Goal: Transaction & Acquisition: Book appointment/travel/reservation

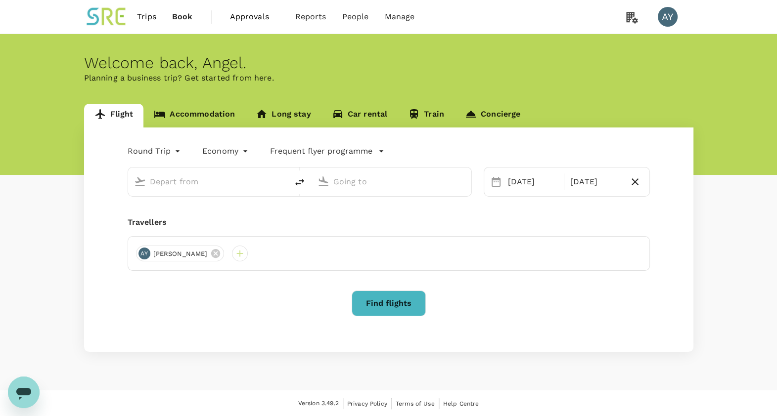
type input "s"
type input "business"
type input "Taiwan Taoyuan Intl (TPE)"
type input "Copenhagen, Denmark (any)"
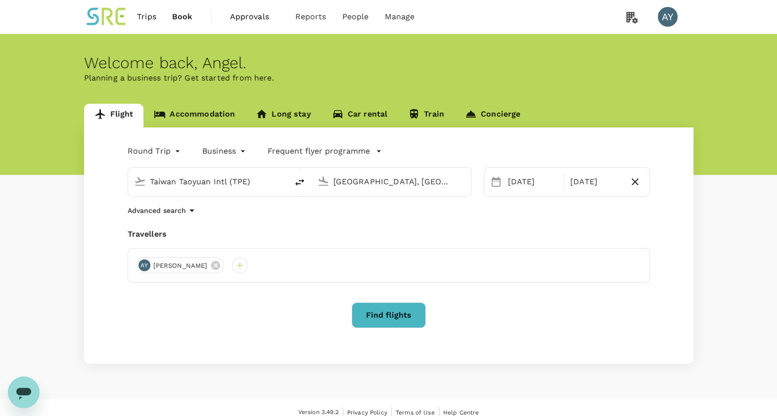
type input "Taiwan Taoyuan Intl (TPE"
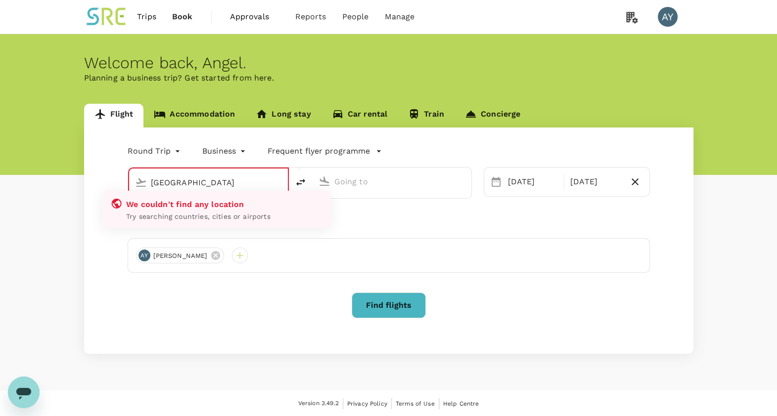
type input "Taiwan Taoyuan Intl (TPE)"
type input "Copenhagen, Denmark (any)"
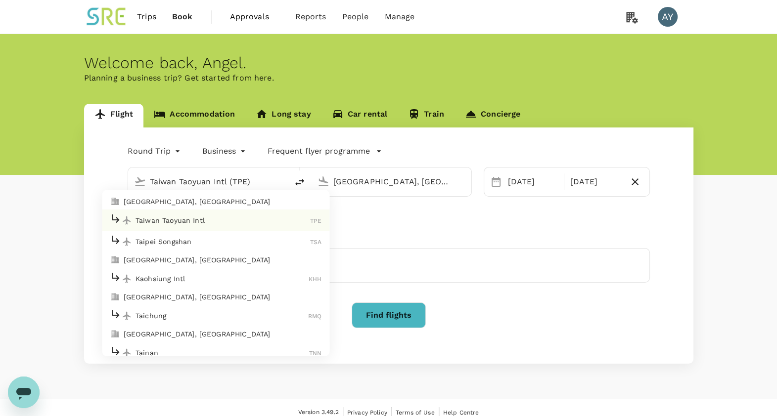
type input "Taiwan Taoyuan Intl (TPE)"
click at [485, 230] on div "Travellers" at bounding box center [389, 234] width 522 height 12
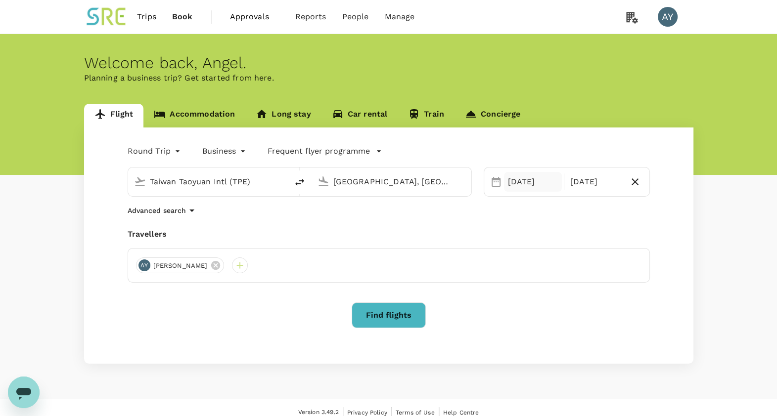
click at [537, 182] on div "23 Sep" at bounding box center [533, 182] width 58 height 20
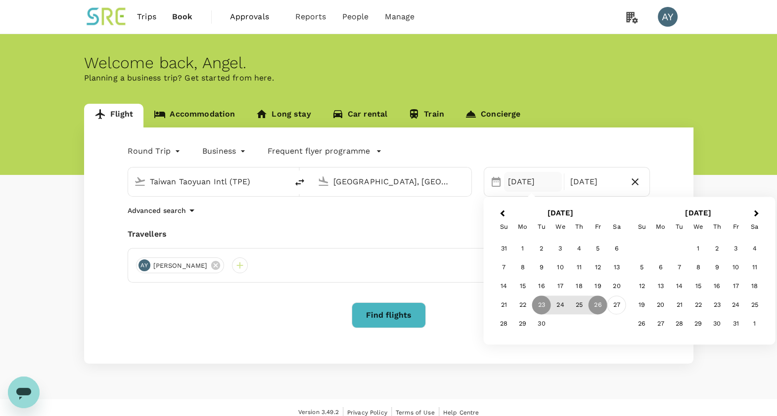
click at [614, 305] on div "27" at bounding box center [616, 305] width 19 height 19
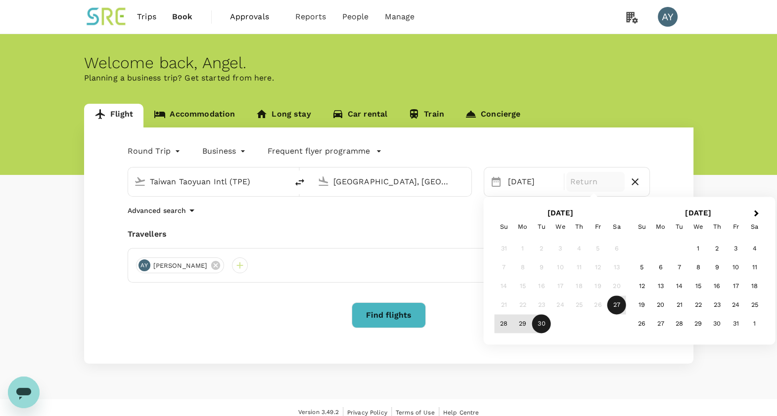
click at [539, 322] on div "30" at bounding box center [541, 324] width 19 height 19
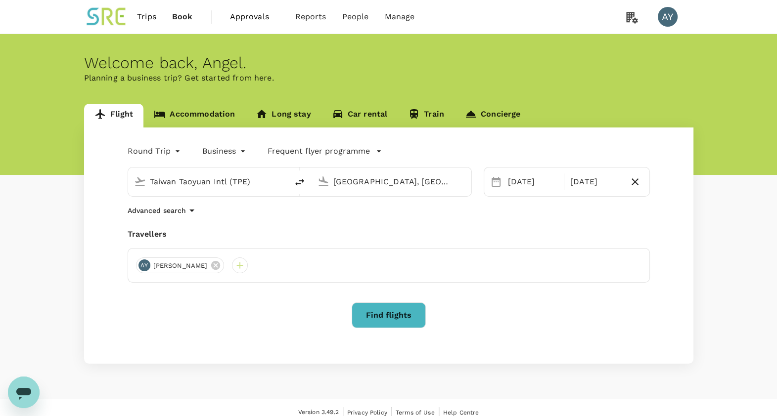
click at [466, 222] on div "Round Trip roundtrip Business business Frequent flyer programme Taiwan Taoyuan …" at bounding box center [388, 246] width 609 height 236
click at [232, 271] on div at bounding box center [240, 266] width 16 height 16
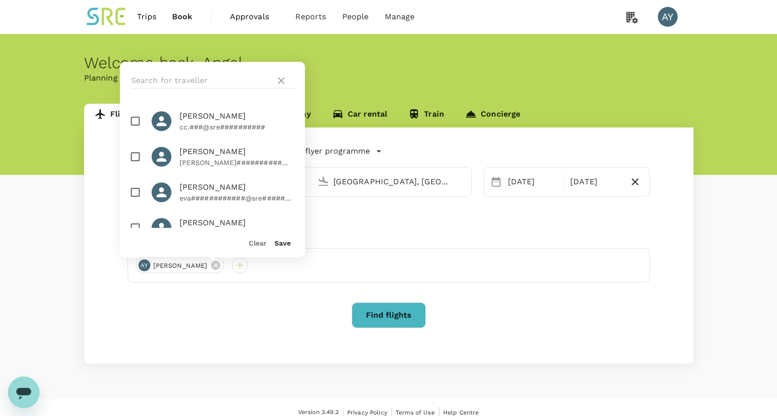
click at [134, 195] on input "checkbox" at bounding box center [135, 192] width 21 height 21
checkbox input "true"
click at [383, 310] on button "Find flights" at bounding box center [389, 316] width 74 height 26
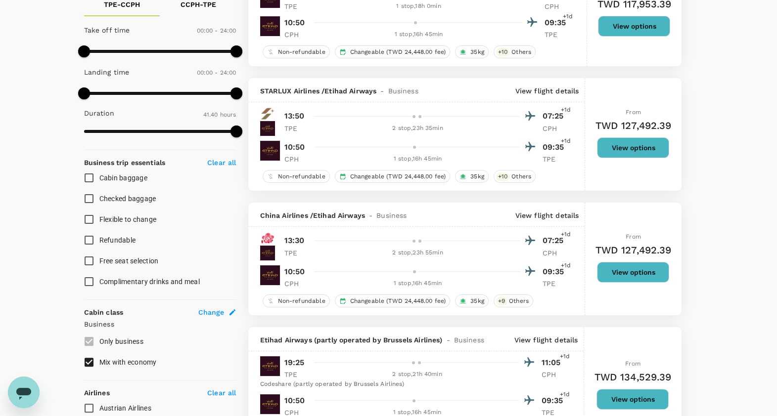
scroll to position [247, 0]
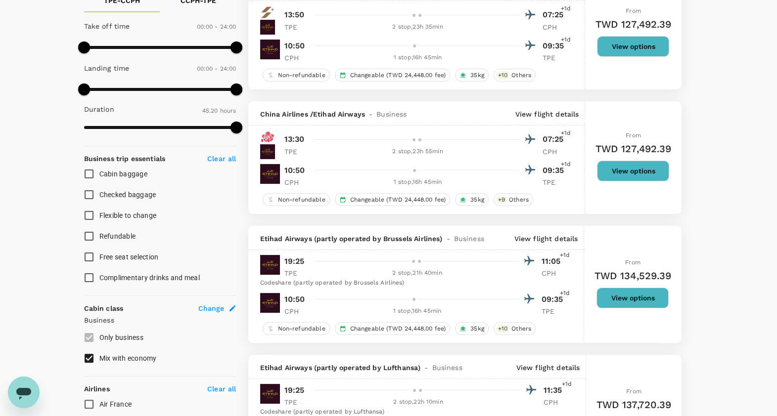
type input "2720"
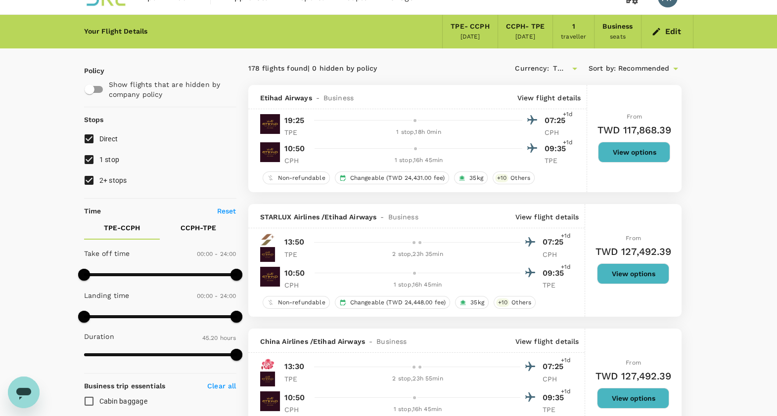
scroll to position [0, 0]
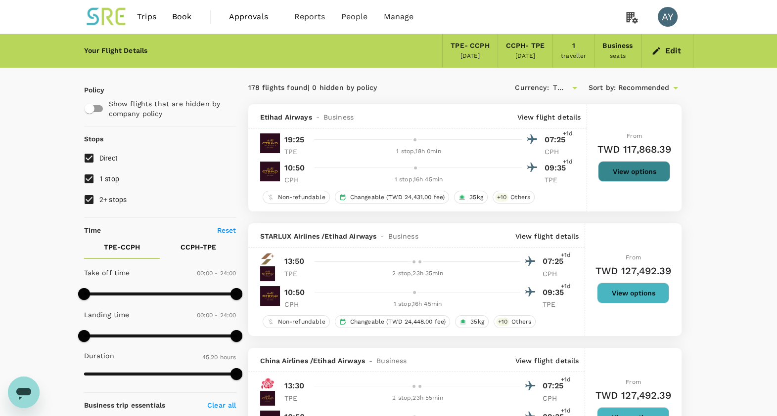
click at [627, 168] on button "View options" at bounding box center [634, 171] width 72 height 21
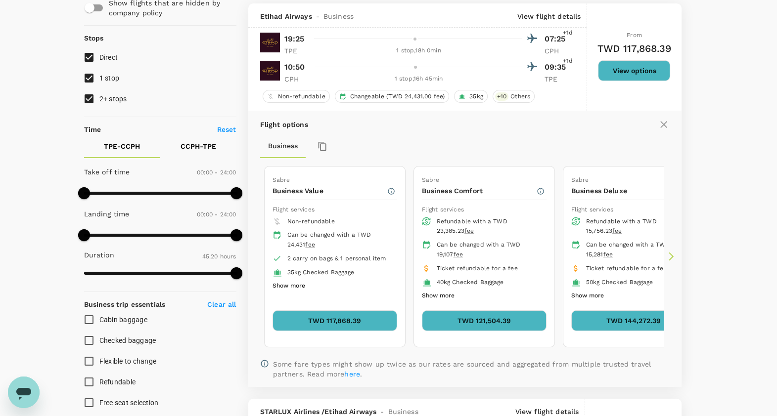
scroll to position [104, 0]
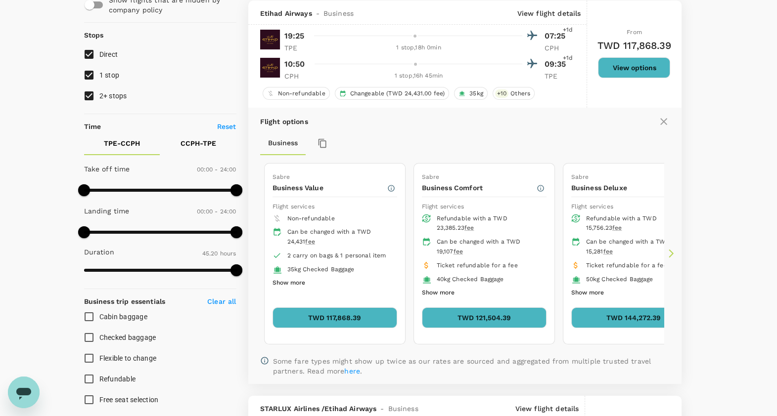
click at [672, 250] on icon at bounding box center [671, 254] width 10 height 10
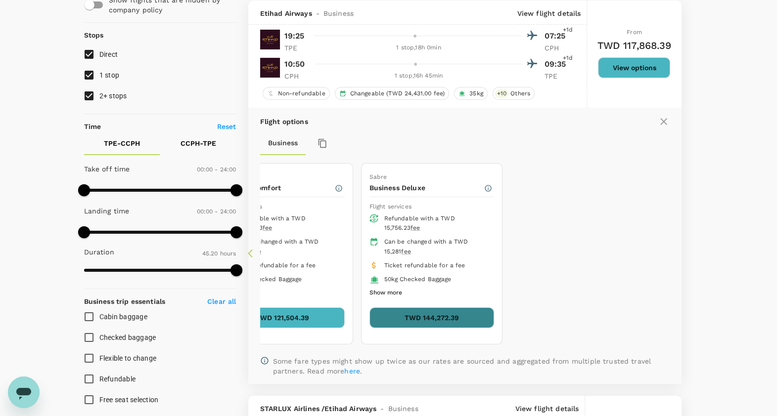
click at [432, 316] on button "TWD 144,272.39" at bounding box center [431, 318] width 125 height 21
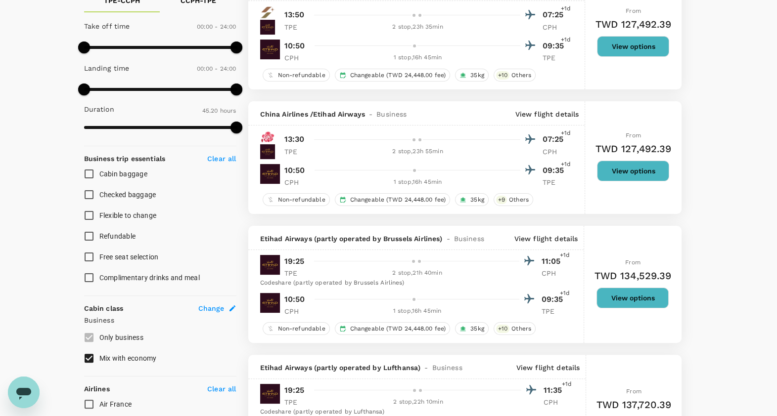
scroll to position [371, 0]
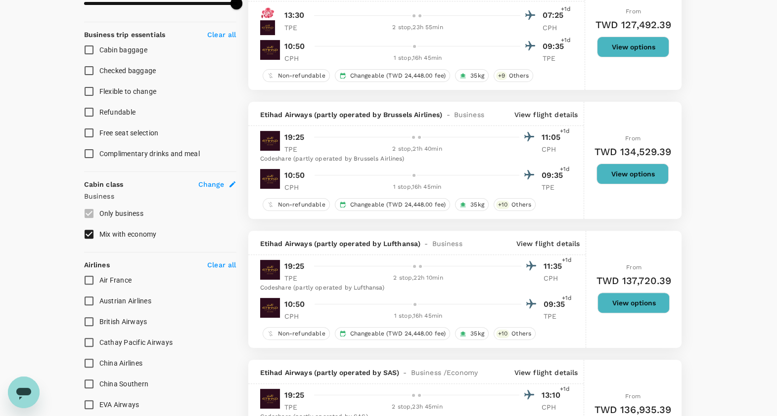
click at [90, 215] on label "Only business" at bounding box center [154, 213] width 150 height 21
click at [90, 213] on label "Only business" at bounding box center [154, 213] width 150 height 21
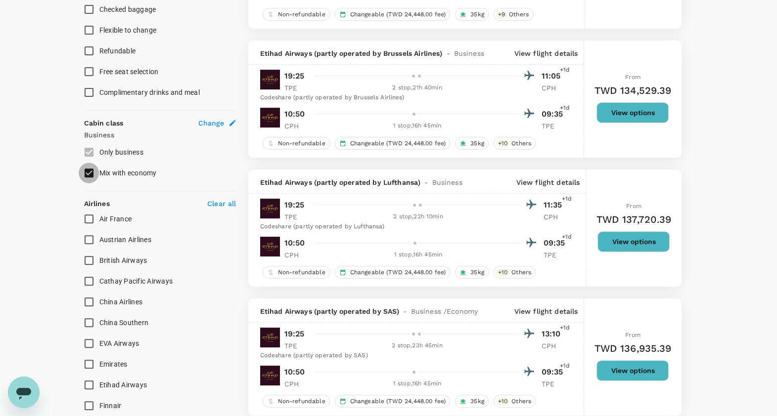
click at [87, 173] on input "Mix with economy" at bounding box center [89, 173] width 21 height 21
checkbox input "false"
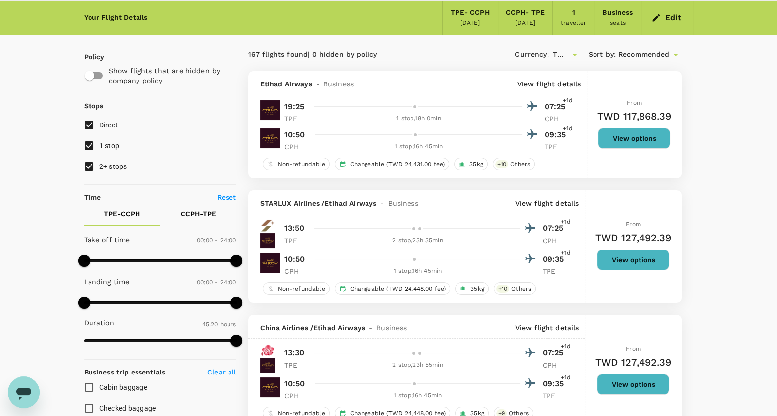
scroll to position [0, 0]
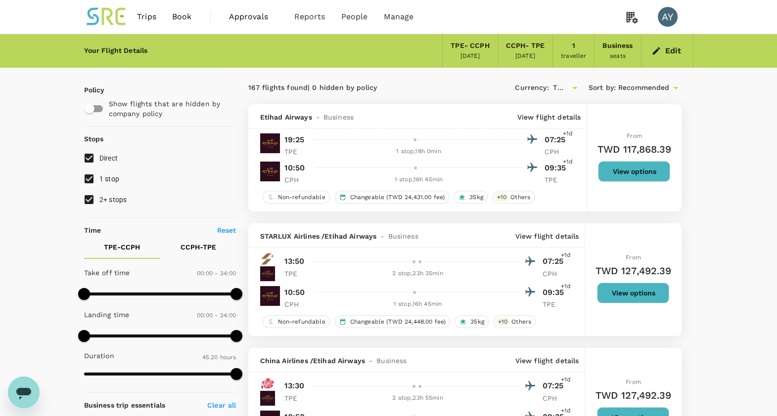
click at [628, 173] on button "View options" at bounding box center [634, 171] width 72 height 21
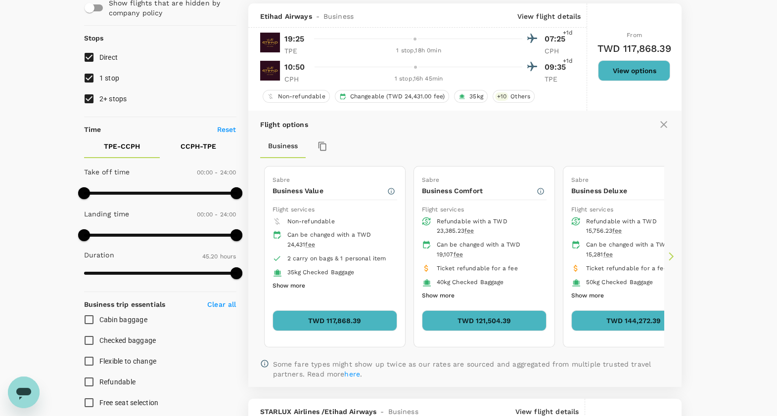
scroll to position [104, 0]
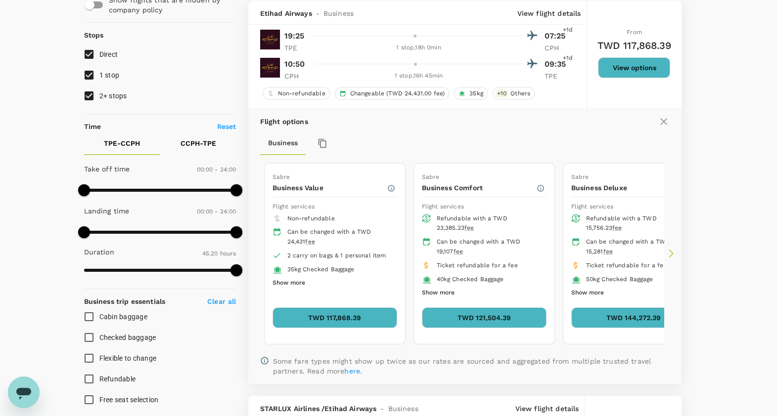
click at [668, 255] on icon at bounding box center [671, 254] width 10 height 10
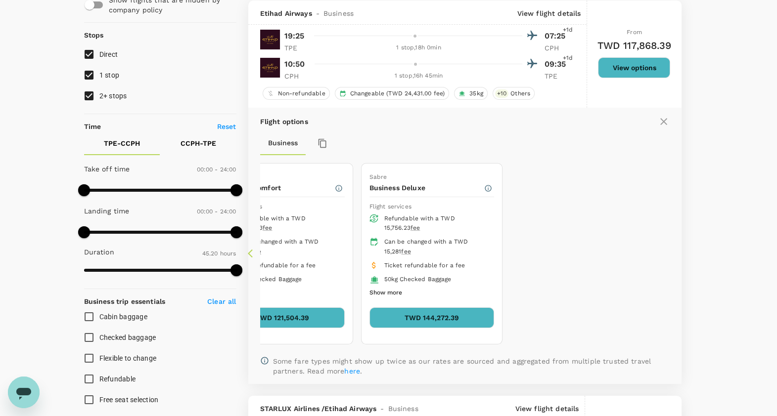
click at [254, 255] on icon at bounding box center [253, 254] width 10 height 10
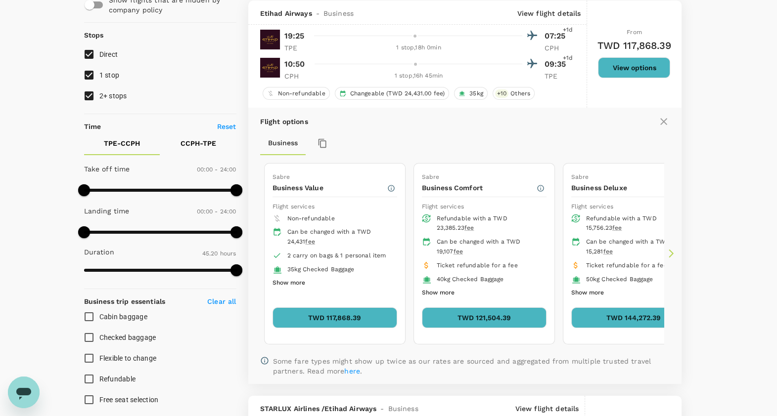
click at [323, 321] on button "TWD 117,868.39" at bounding box center [334, 318] width 125 height 21
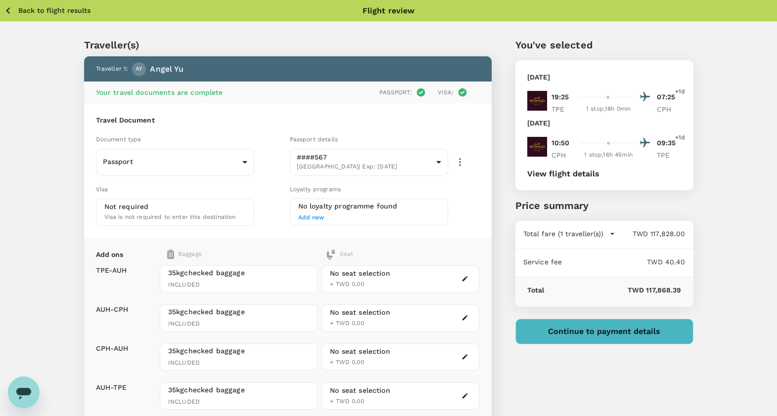
click at [319, 219] on span "Add new" at bounding box center [311, 217] width 26 height 7
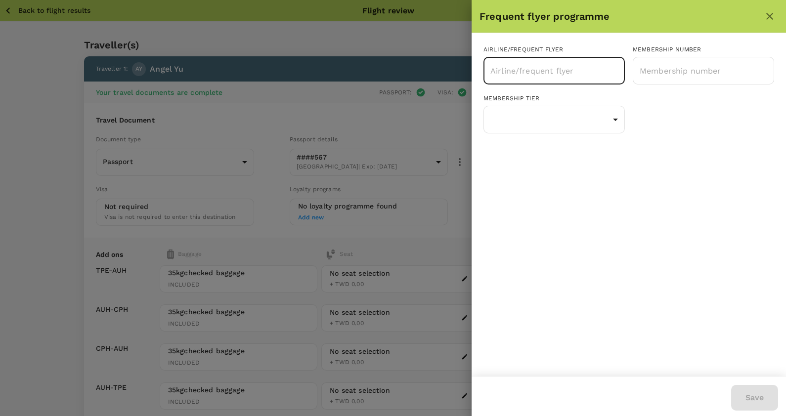
click at [522, 67] on input "text" at bounding box center [547, 70] width 118 height 19
click at [530, 123] on body "Back to flight results Flight review Traveller(s) Traveller 1 : AY Angel Yu You…" at bounding box center [393, 277] width 786 height 554
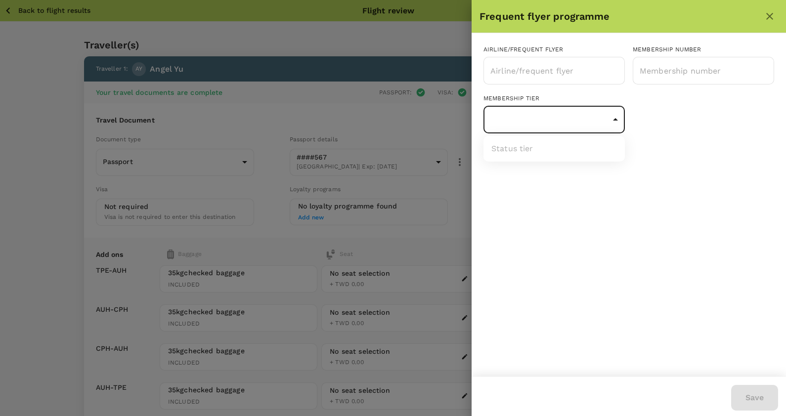
click at [683, 127] on div at bounding box center [393, 208] width 786 height 416
click at [569, 71] on input "text" at bounding box center [547, 70] width 118 height 19
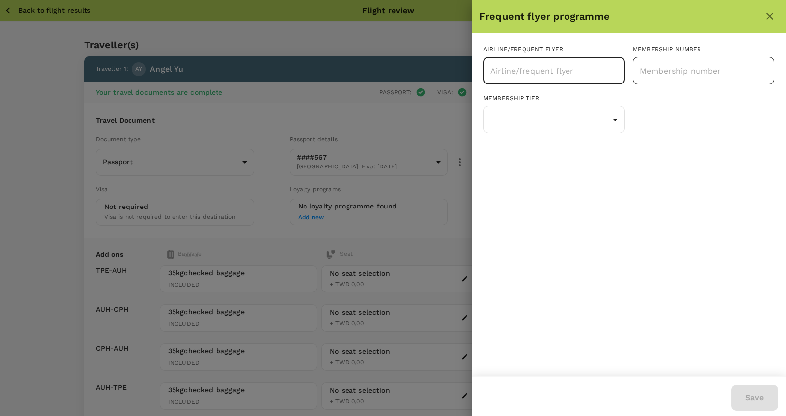
click at [654, 72] on input "text" at bounding box center [703, 70] width 141 height 25
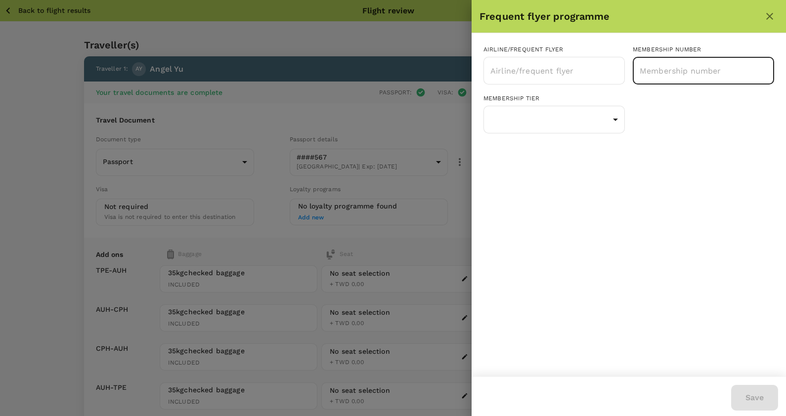
click at [767, 13] on icon "close" at bounding box center [769, 16] width 7 height 7
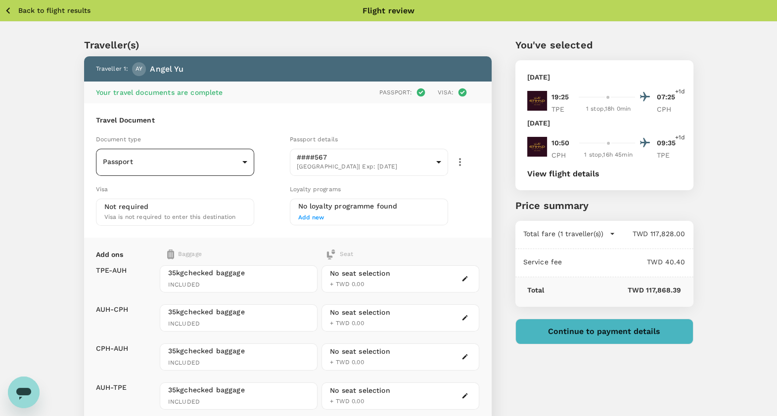
click at [160, 160] on body "Back to flight results Flight review Traveller(s) Traveller 1 : AY Angel Yu You…" at bounding box center [388, 277] width 777 height 554
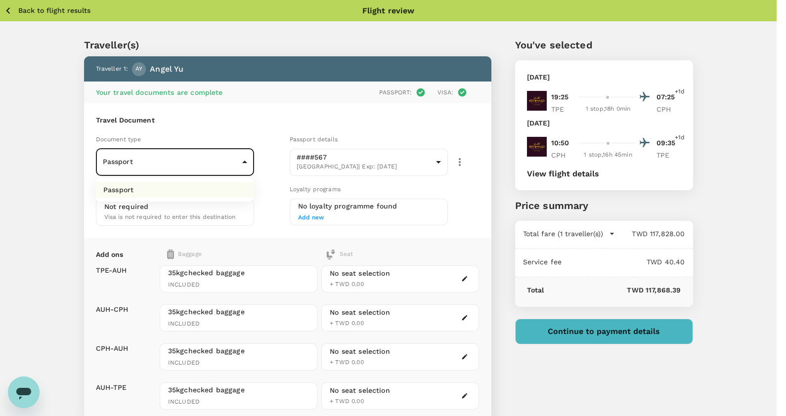
click at [157, 197] on li "Passport" at bounding box center [174, 190] width 158 height 16
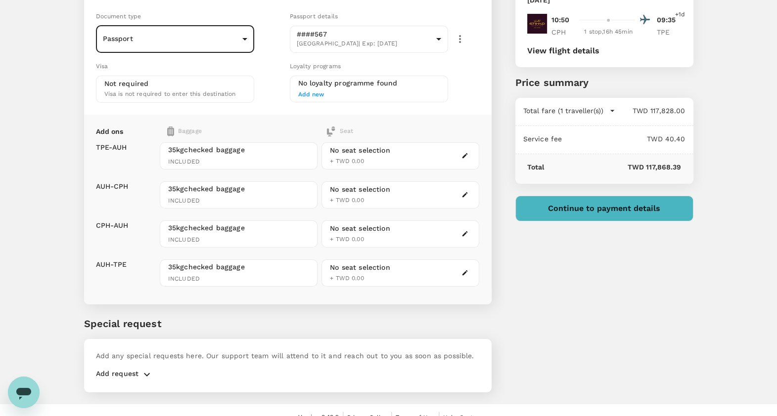
scroll to position [136, 0]
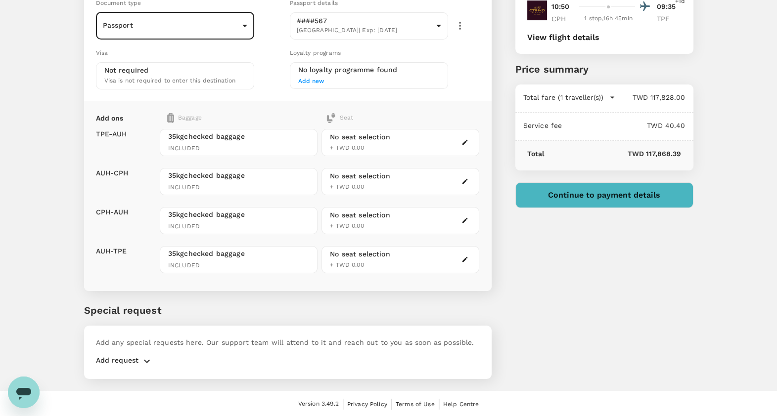
click at [121, 358] on p "Add request" at bounding box center [117, 362] width 43 height 12
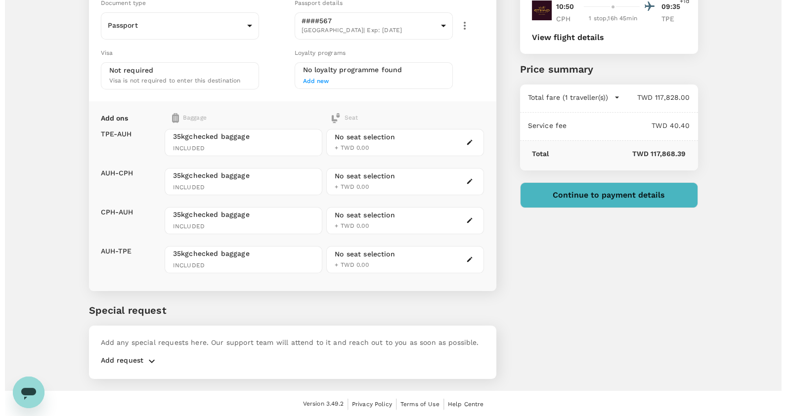
scroll to position [0, 0]
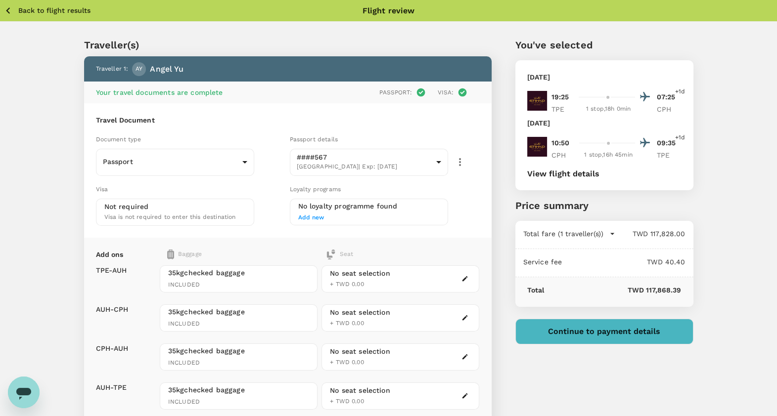
click at [599, 332] on button "Continue to payment details" at bounding box center [604, 332] width 178 height 26
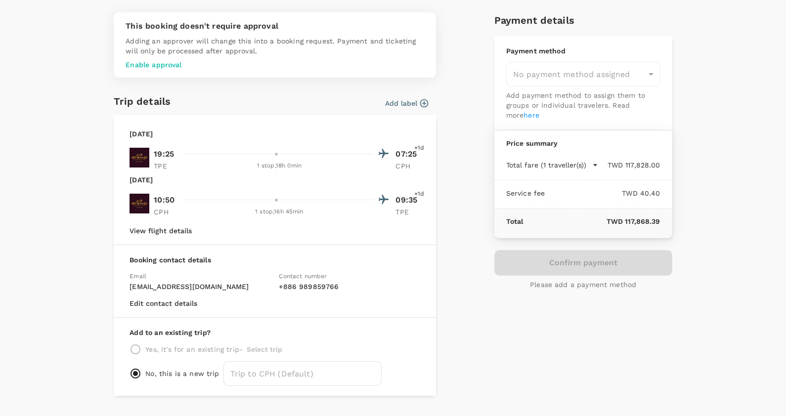
scroll to position [56, 0]
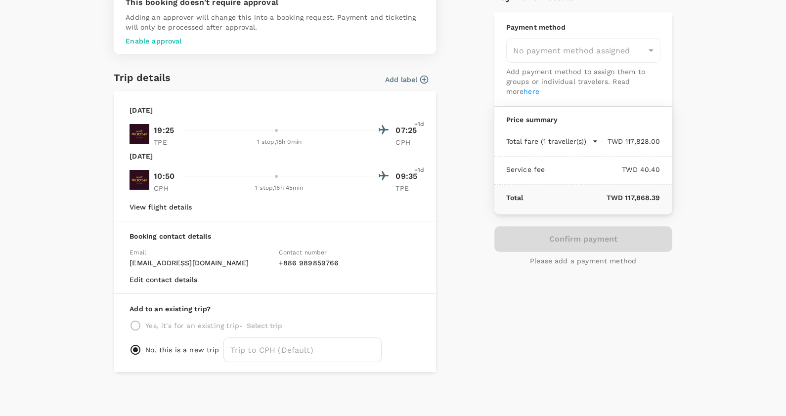
click at [180, 324] on p "Yes, it's for an existing trip -" at bounding box center [193, 326] width 97 height 10
click at [130, 327] on div "Yes, it's for an existing trip - Select trip" at bounding box center [275, 326] width 291 height 12
click at [99, 339] on div "This booking doesn't require approval Adding an approver will change this into …" at bounding box center [393, 181] width 609 height 384
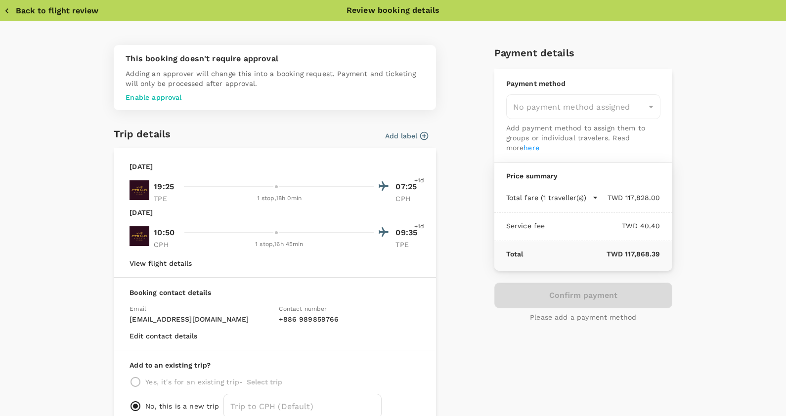
click at [152, 100] on p "Enable approval" at bounding box center [275, 97] width 299 height 10
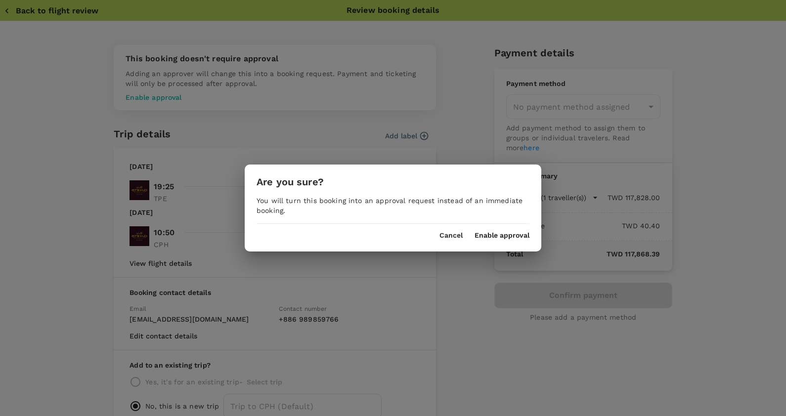
click at [489, 234] on button "Enable approval" at bounding box center [502, 236] width 55 height 8
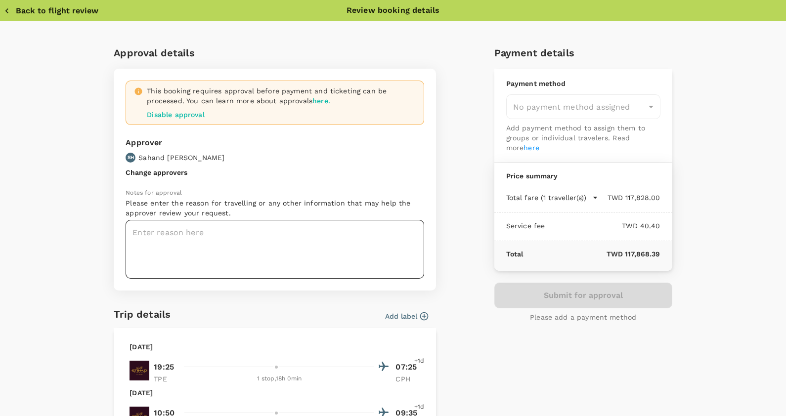
click at [193, 237] on textarea at bounding box center [275, 249] width 299 height 59
type textarea "contractor meeting"
click at [441, 221] on div "Approval details This booking requires approval before payment and ticketing ca…" at bounding box center [389, 323] width 566 height 572
click at [548, 301] on div "Submit for approval Please add a payment method" at bounding box center [583, 303] width 178 height 40
drag, startPoint x: 208, startPoint y: 234, endPoint x: 91, endPoint y: 233, distance: 116.2
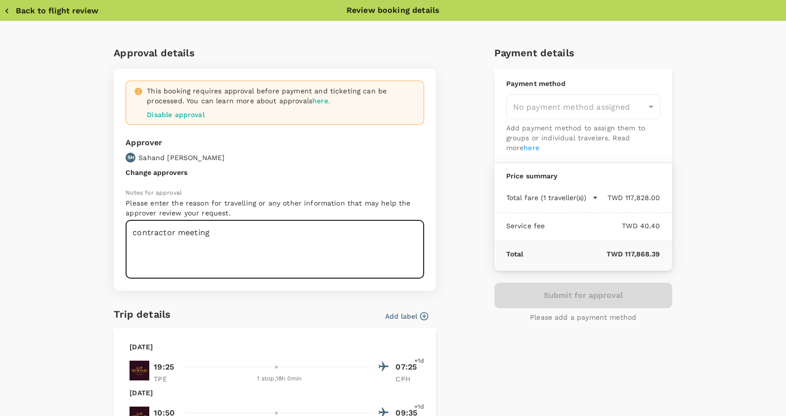
click at [91, 233] on div "Approval details This booking requires approval before payment and ticketing ca…" at bounding box center [393, 327] width 609 height 564
click at [487, 375] on div "Payment details Payment method No payment method assigned ​ Add payment method …" at bounding box center [580, 323] width 186 height 572
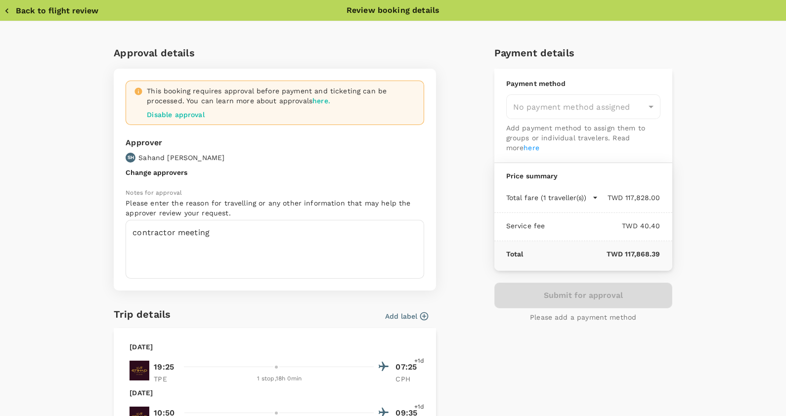
click at [8, 12] on icon "button" at bounding box center [7, 11] width 10 height 10
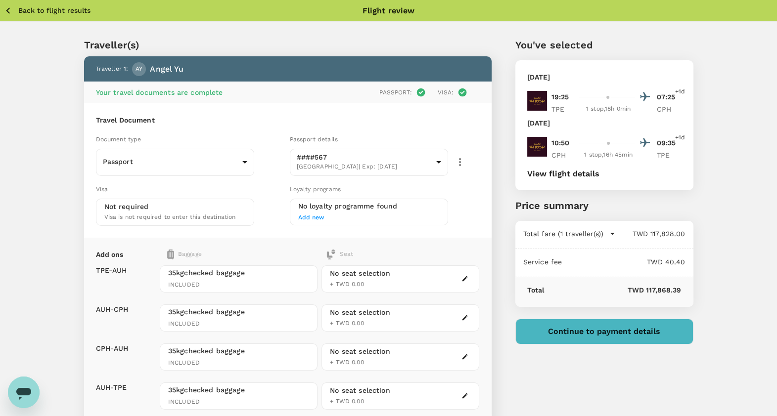
click at [9, 10] on icon "button" at bounding box center [8, 10] width 12 height 12
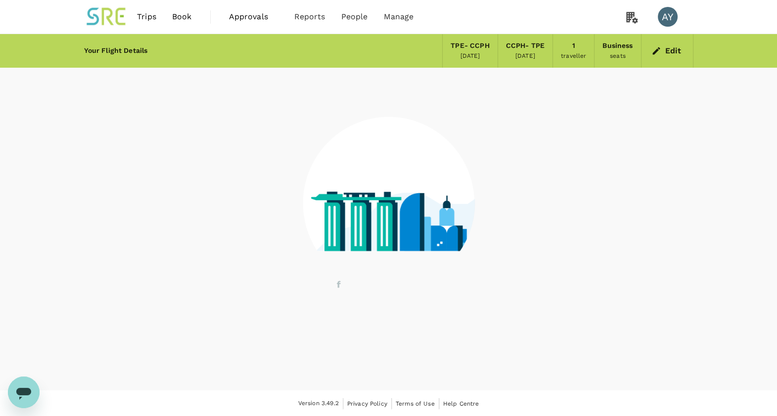
scroll to position [0, 0]
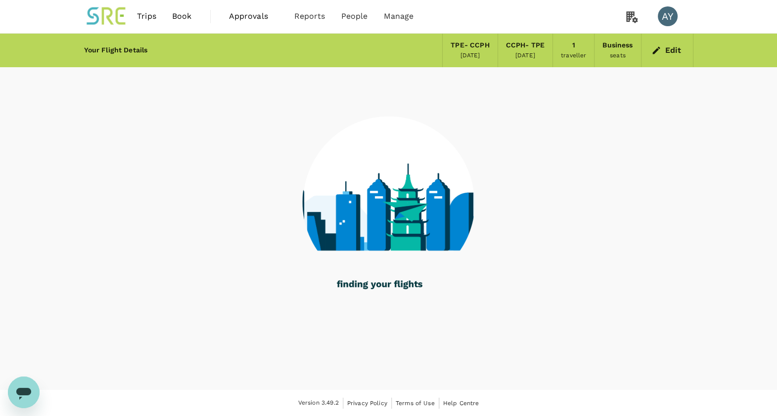
click at [119, 13] on img at bounding box center [106, 16] width 45 height 22
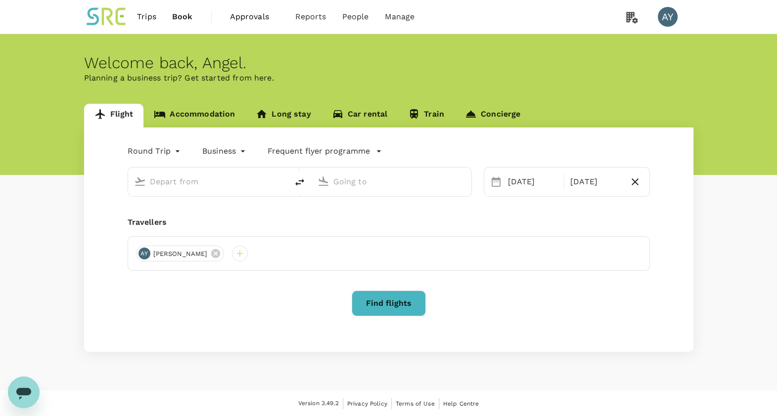
type input "Taiwan Taoyuan Intl (TPE)"
type input "[GEOGRAPHIC_DATA], [GEOGRAPHIC_DATA] (any)"
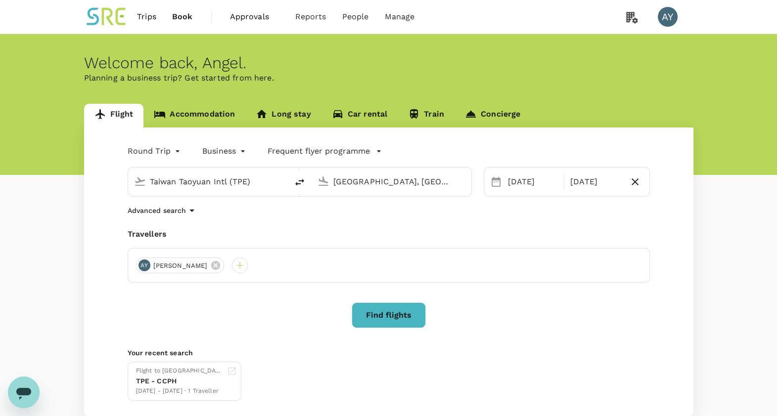
click at [202, 108] on link "Accommodation" at bounding box center [194, 116] width 102 height 24
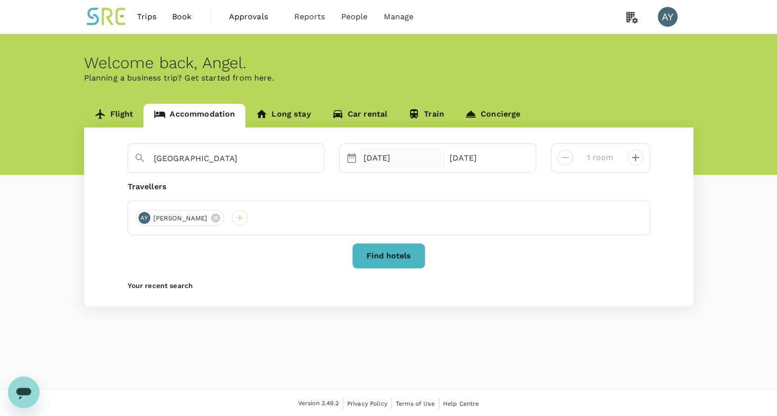
click at [387, 161] on div "06 Sep" at bounding box center [401, 158] width 82 height 20
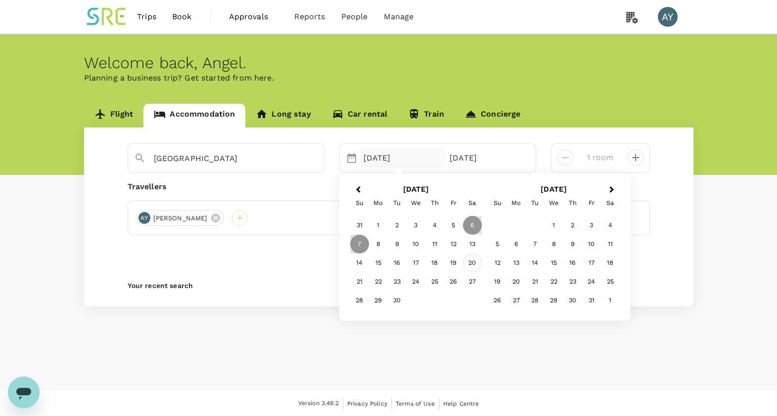
click at [474, 259] on div "20" at bounding box center [472, 263] width 19 height 19
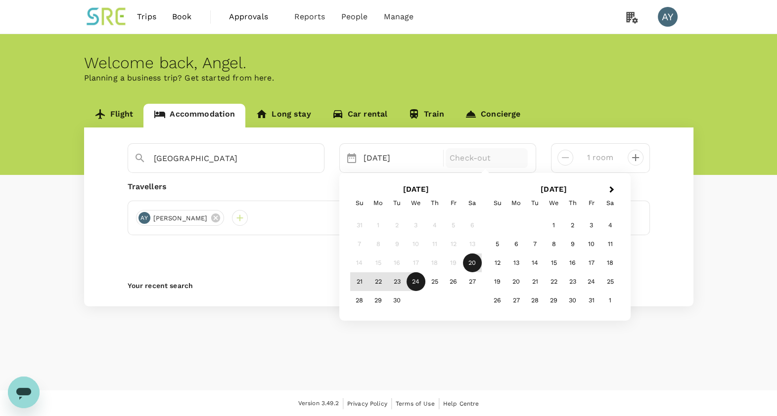
click at [412, 280] on div "24" at bounding box center [415, 281] width 19 height 19
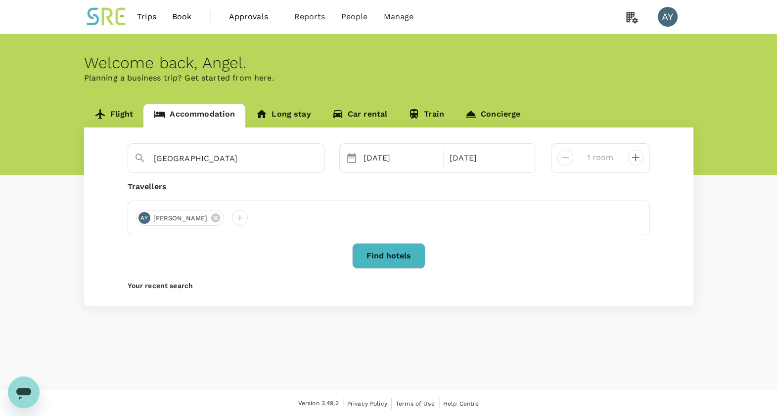
click at [396, 340] on div "Welcome back , Angel . Planning a business trip? Get started from here. Flight …" at bounding box center [388, 212] width 777 height 357
click at [644, 162] on div "1 room" at bounding box center [600, 158] width 99 height 30
click at [634, 160] on icon "decrease" at bounding box center [635, 158] width 12 height 12
click at [566, 156] on icon "decrease" at bounding box center [565, 158] width 12 height 12
type input "1 room"
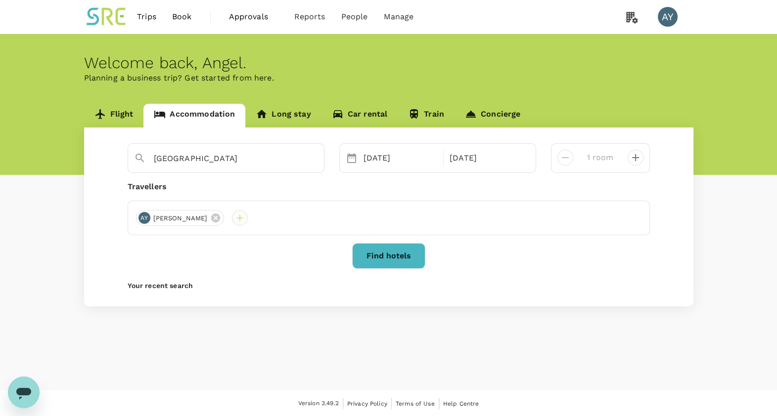
click at [232, 213] on div at bounding box center [240, 218] width 16 height 16
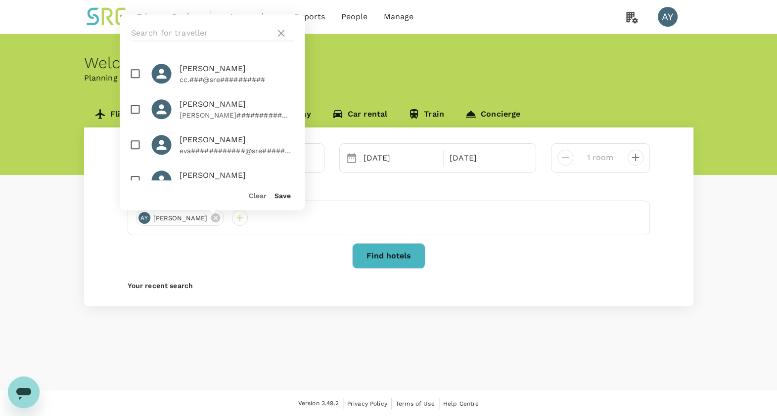
click at [131, 145] on input "checkbox" at bounding box center [135, 145] width 21 height 21
checkbox input "true"
click at [287, 190] on div "Save" at bounding box center [279, 191] width 24 height 20
click at [287, 195] on button "Save" at bounding box center [282, 196] width 16 height 8
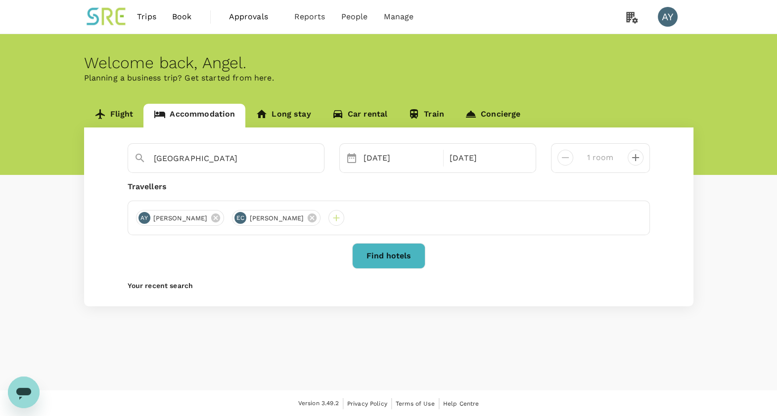
click at [292, 258] on div "Find hotels" at bounding box center [389, 256] width 522 height 26
click at [373, 261] on button "Find hotels" at bounding box center [388, 256] width 73 height 26
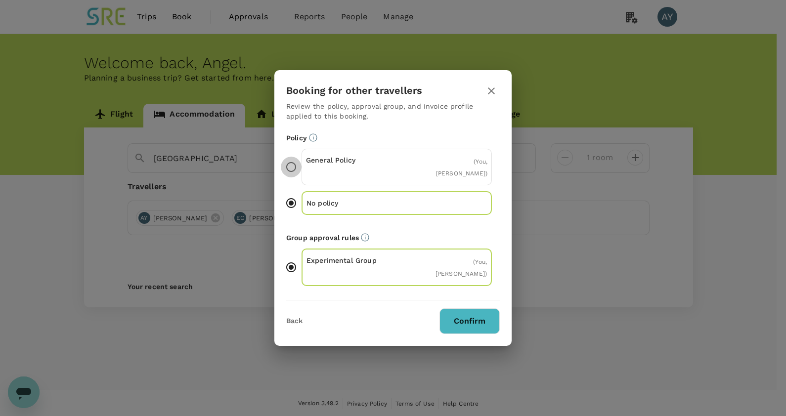
click at [291, 168] on input "General Policy ( You, [PERSON_NAME] )" at bounding box center [291, 167] width 21 height 21
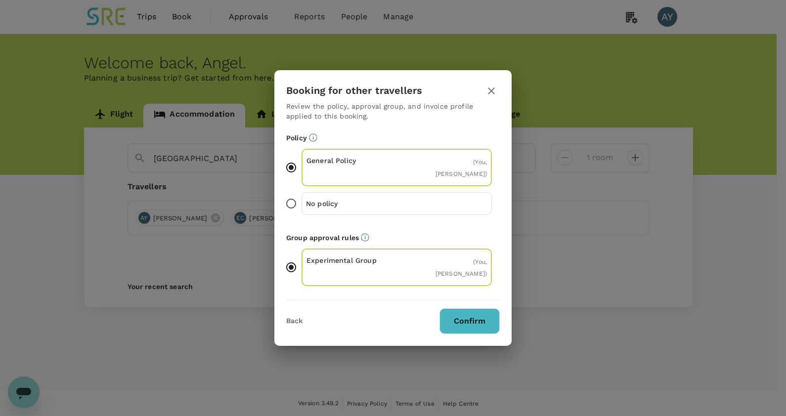
click at [464, 321] on button "Confirm" at bounding box center [470, 322] width 60 height 26
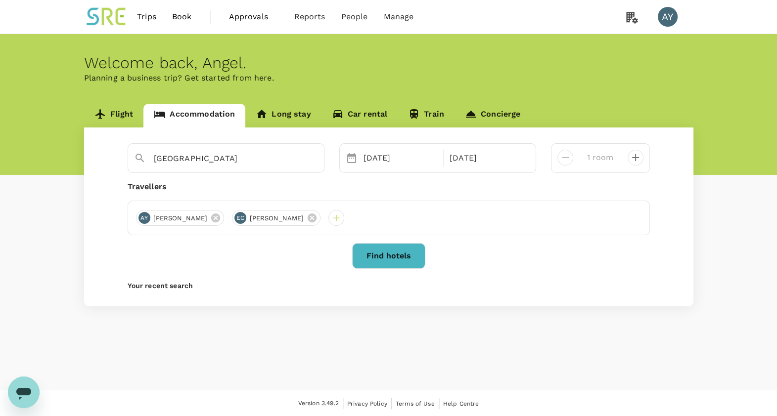
click at [370, 249] on button "Find hotels" at bounding box center [388, 256] width 73 height 26
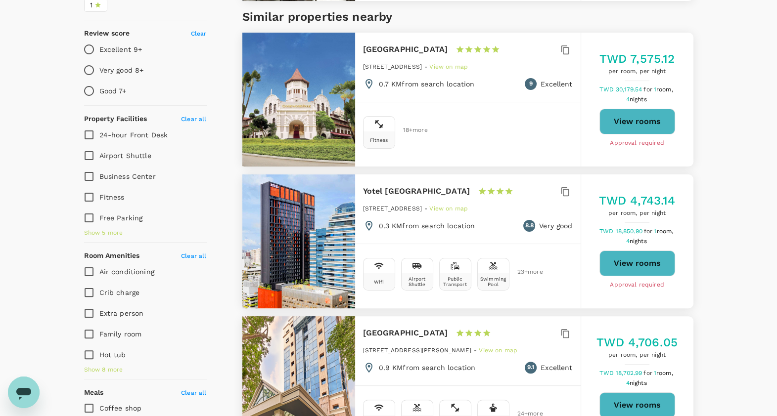
scroll to position [309, 0]
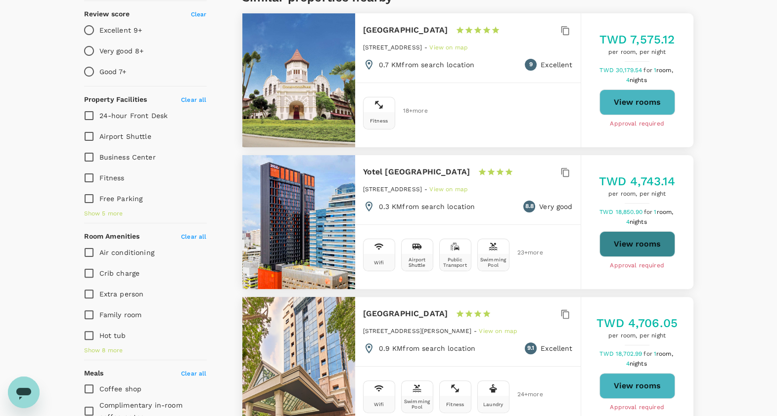
click at [611, 239] on button "View rooms" at bounding box center [637, 244] width 76 height 26
type input "11882"
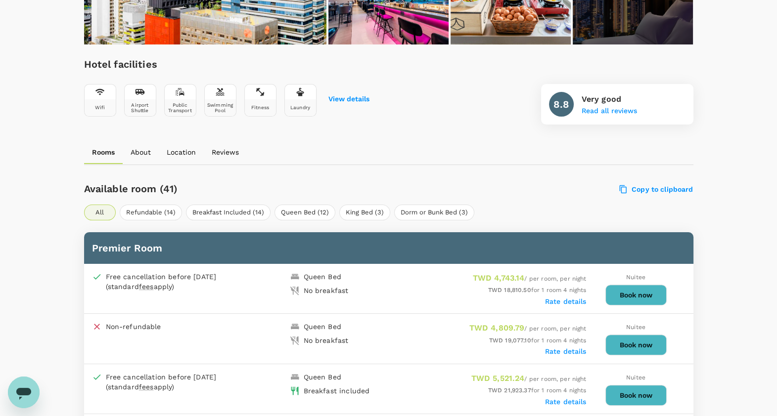
scroll to position [432, 0]
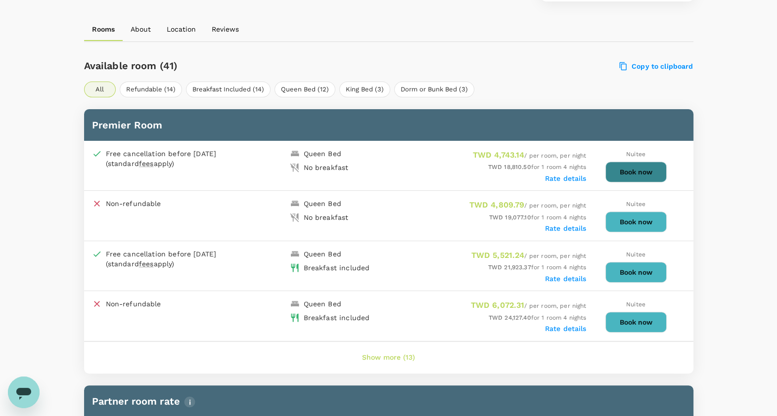
click at [637, 174] on button "Book now" at bounding box center [635, 172] width 61 height 21
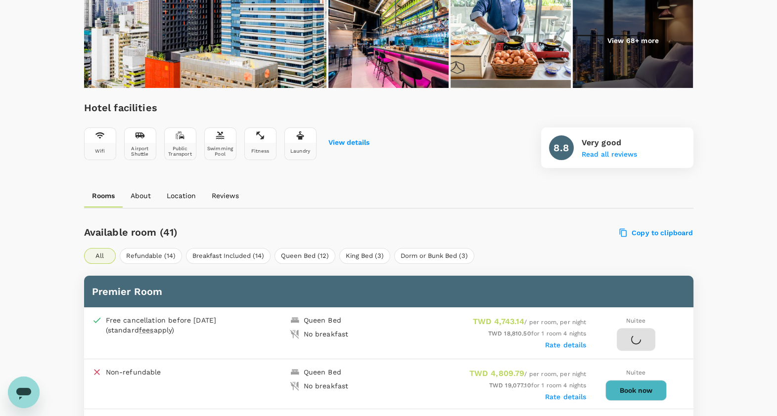
scroll to position [247, 0]
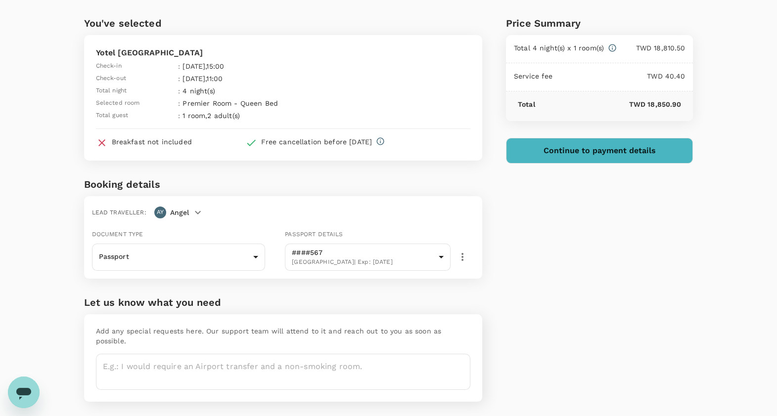
scroll to position [47, 0]
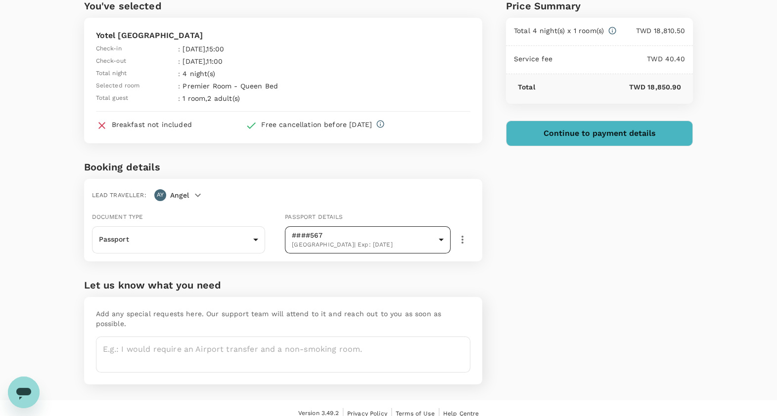
click at [355, 242] on body "Back to hotel details Review selection You've selected Yotel Singapore Orchard …" at bounding box center [388, 190] width 777 height 474
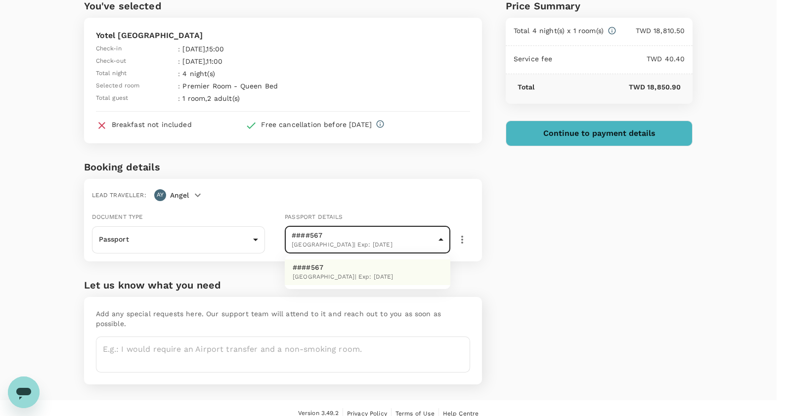
click at [214, 240] on div at bounding box center [393, 208] width 786 height 416
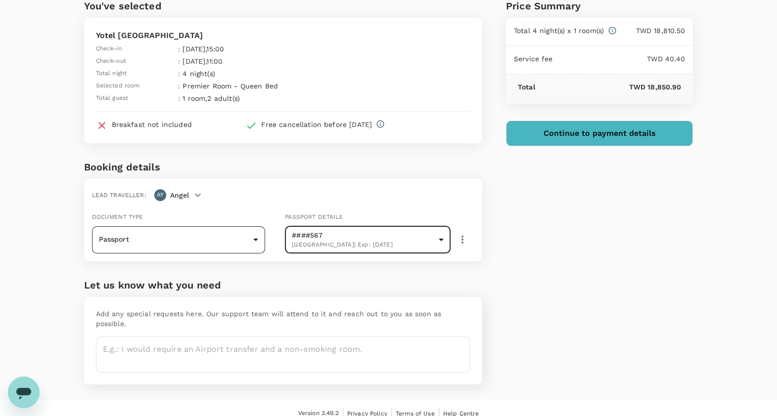
click at [253, 237] on body "Back to hotel details Review selection You've selected Yotel Singapore Orchard …" at bounding box center [388, 190] width 777 height 474
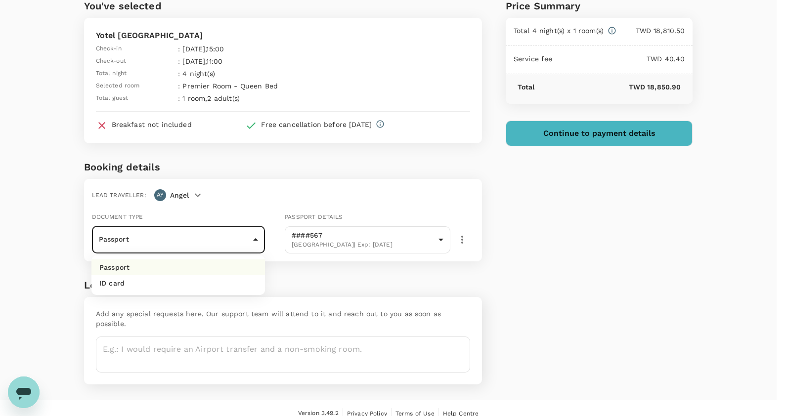
click at [253, 237] on div at bounding box center [393, 208] width 786 height 416
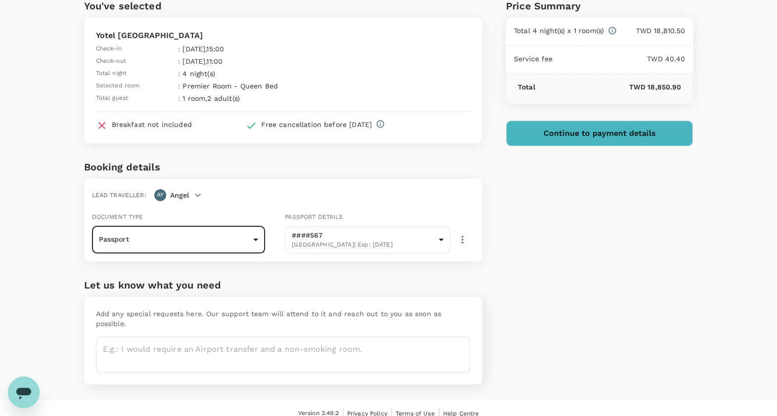
click at [597, 241] on div "Price Summary Total 4 night(s) x 1 room(s) TWD 18,810.50 Service fee TWD 40.40 …" at bounding box center [587, 187] width 211 height 426
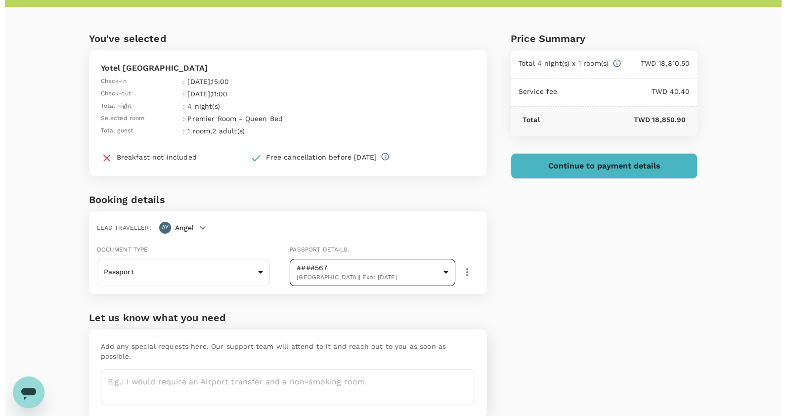
scroll to position [0, 0]
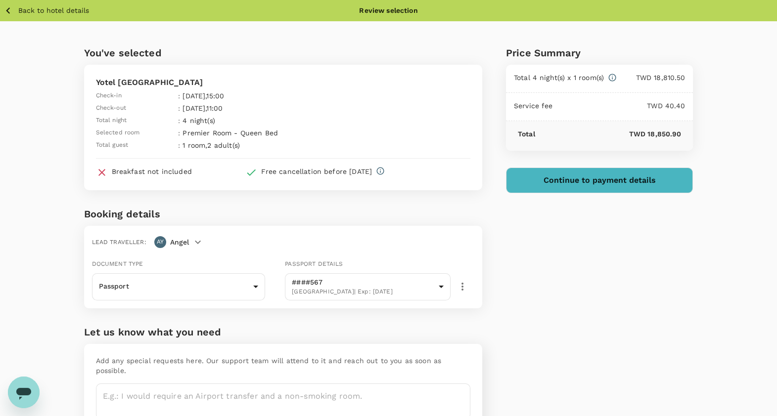
click at [602, 187] on button "Continue to payment details" at bounding box center [599, 181] width 187 height 26
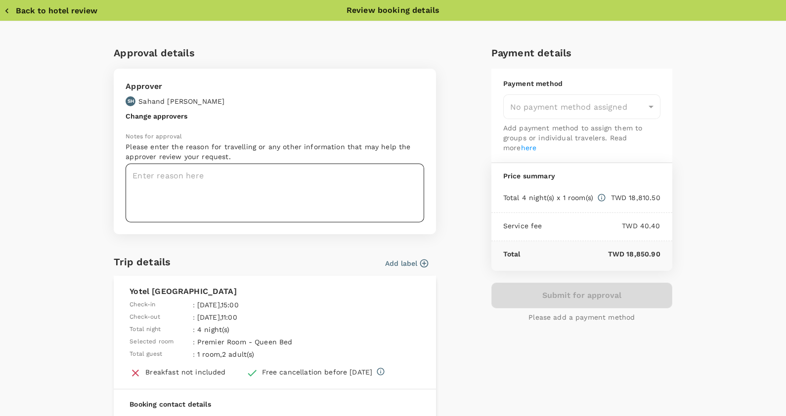
click at [207, 180] on textarea at bounding box center [275, 193] width 299 height 59
type textarea "blaaaaa"
click at [368, 89] on div "Approver SH Sahand Holm" at bounding box center [272, 91] width 305 height 32
click at [21, 10] on button "Back to hotel review" at bounding box center [50, 11] width 93 height 10
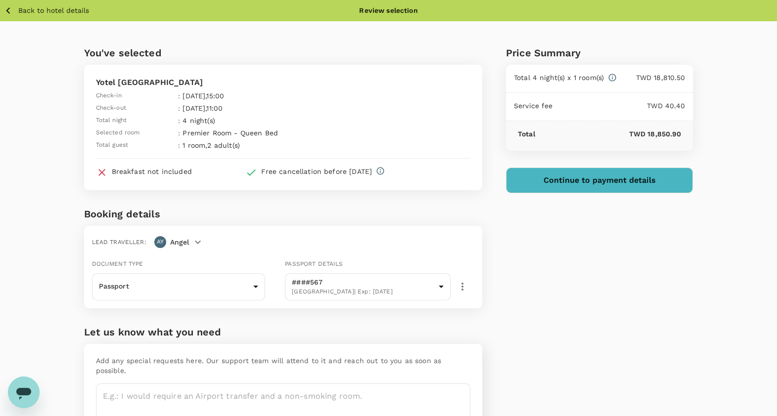
click at [19, 10] on p "Back to hotel details" at bounding box center [53, 10] width 71 height 10
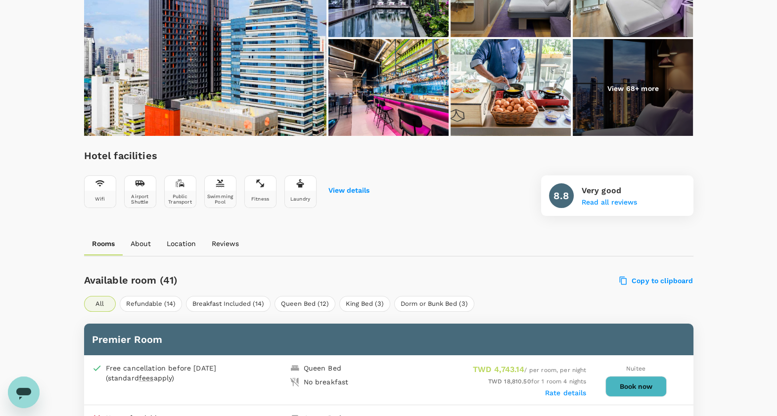
scroll to position [247, 0]
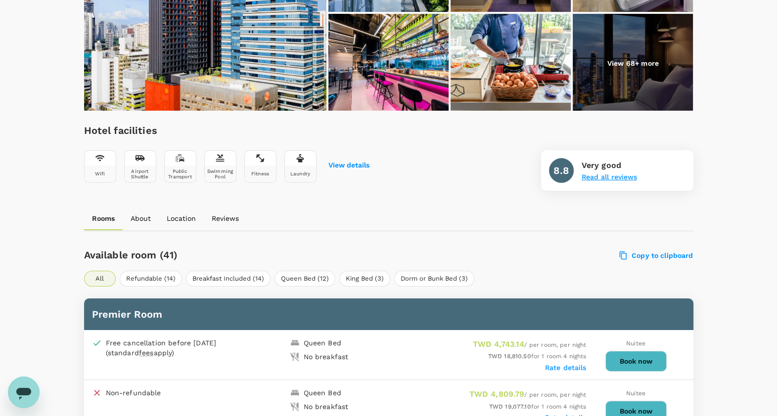
click at [585, 176] on button "Read all reviews" at bounding box center [609, 178] width 55 height 8
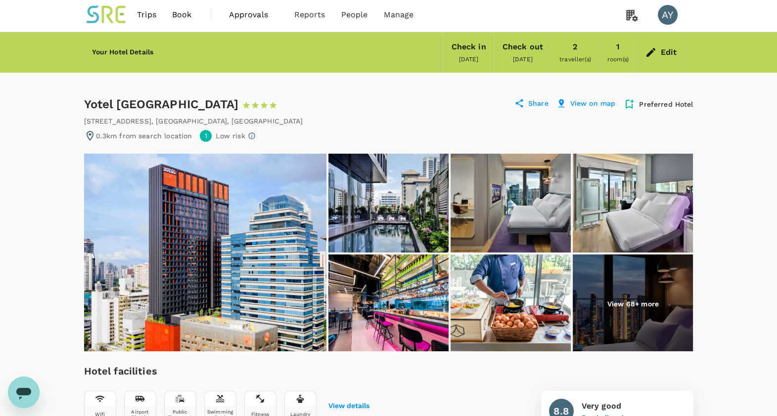
scroll to position [0, 0]
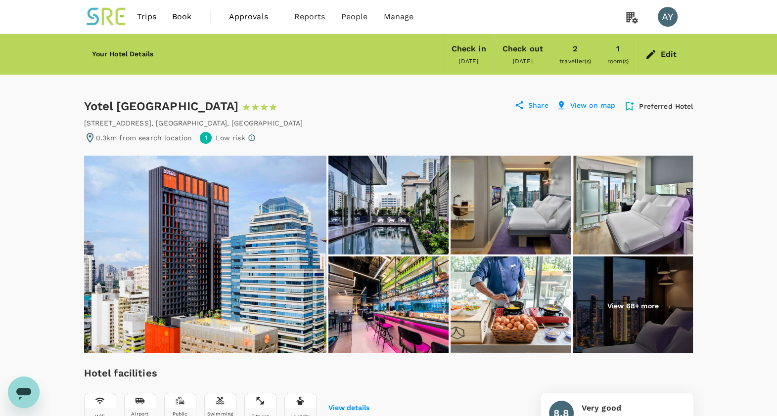
click at [157, 16] on link "Trips" at bounding box center [146, 17] width 35 height 34
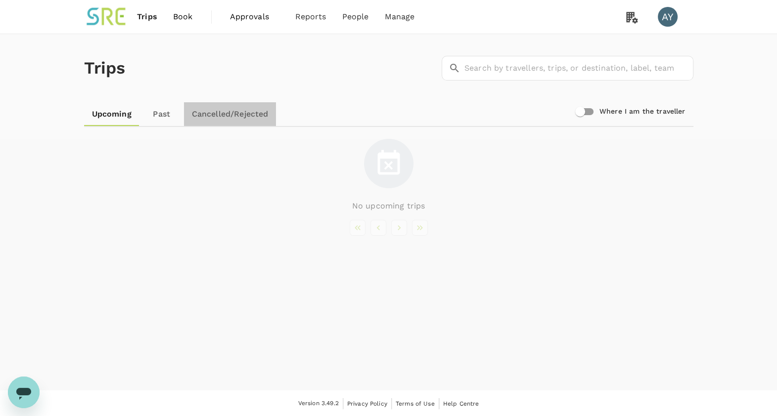
click at [184, 112] on link "Cancelled/Rejected" at bounding box center [230, 114] width 92 height 24
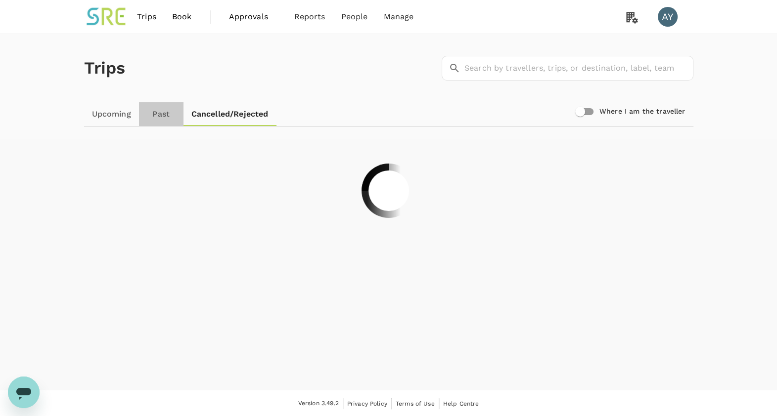
click at [166, 114] on link "Past" at bounding box center [161, 114] width 45 height 24
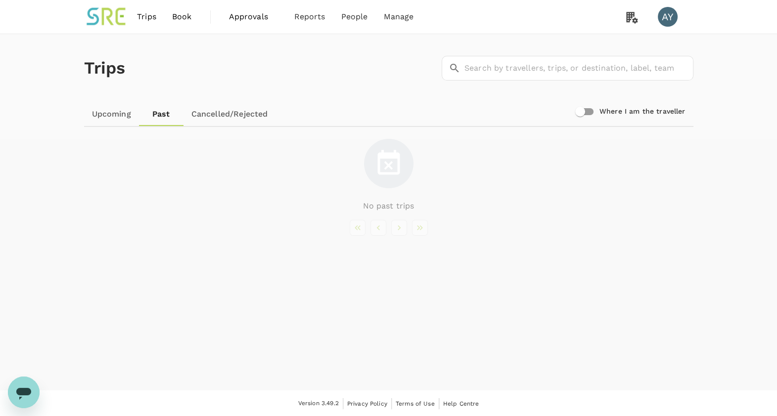
click at [99, 107] on link "Upcoming" at bounding box center [111, 114] width 55 height 24
click at [301, 53] on span "Bookings" at bounding box center [299, 54] width 35 height 11
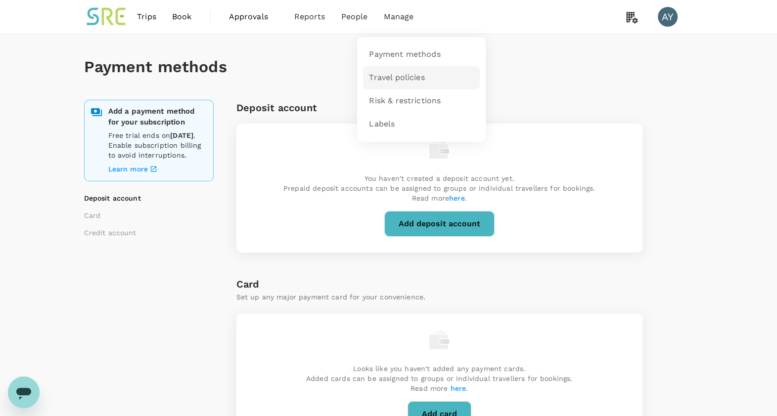
click at [393, 84] on link "Travel policies" at bounding box center [421, 77] width 117 height 23
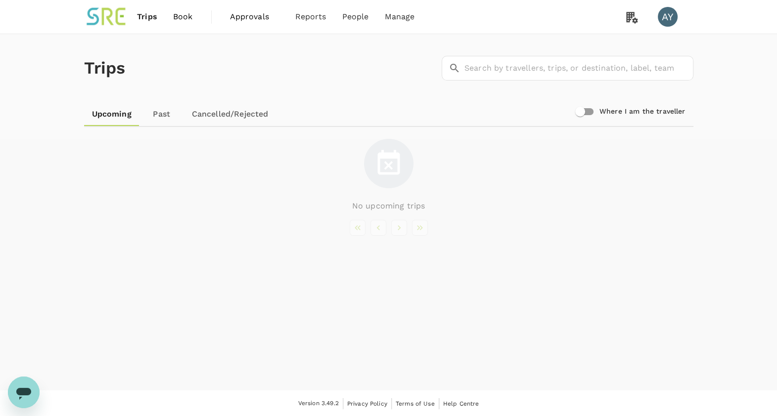
click at [116, 28] on link at bounding box center [106, 17] width 45 height 34
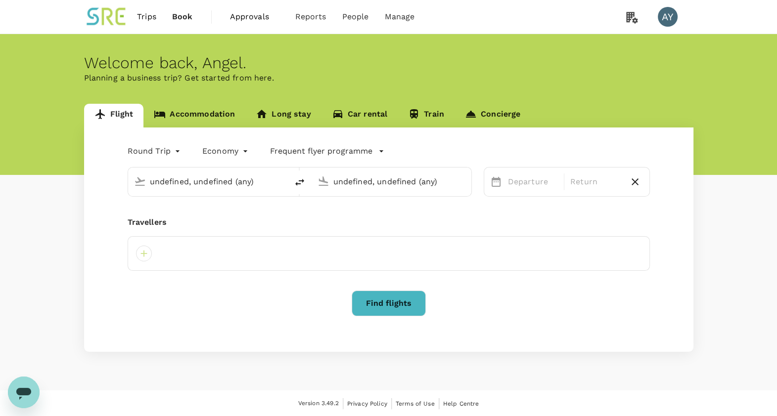
type input "Taiwan Taoyuan Intl (TPE)"
type input "[GEOGRAPHIC_DATA], [GEOGRAPHIC_DATA] (any)"
type input "business"
type input "Taiwan Taoyuan Intl (TPE)"
type input "Copenhagen, Denmark (any)"
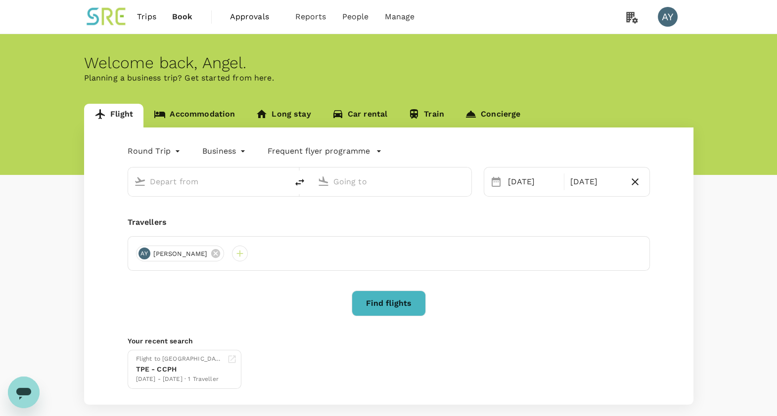
type input "Taiwan Taoyuan Intl (TPE)"
type input "Copenhagen, Denmark (any)"
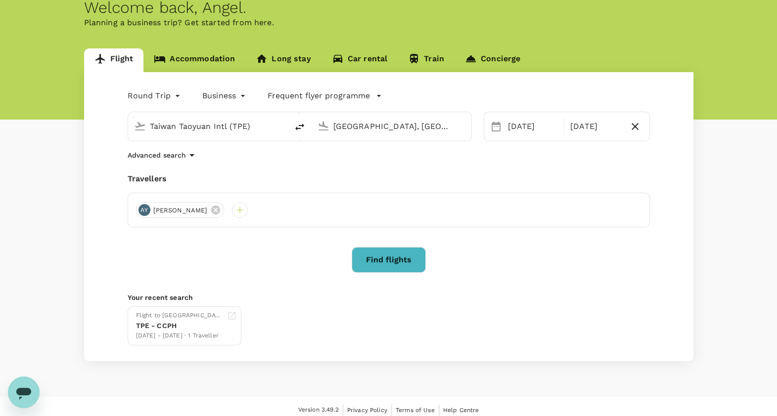
scroll to position [55, 0]
click at [355, 52] on link "Car rental" at bounding box center [359, 61] width 77 height 24
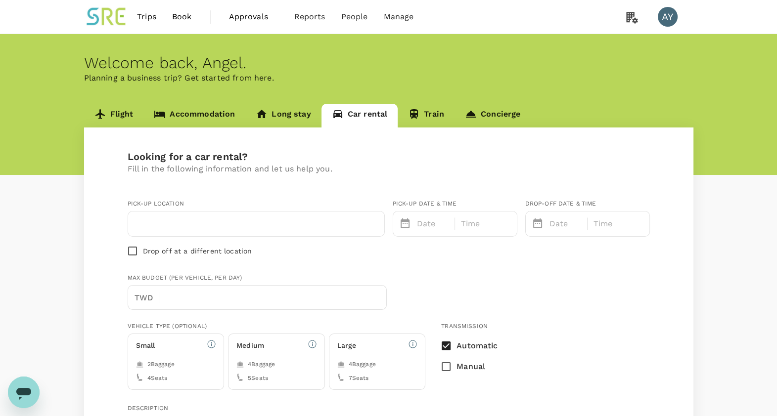
type input "Concierge booking - car-rental"
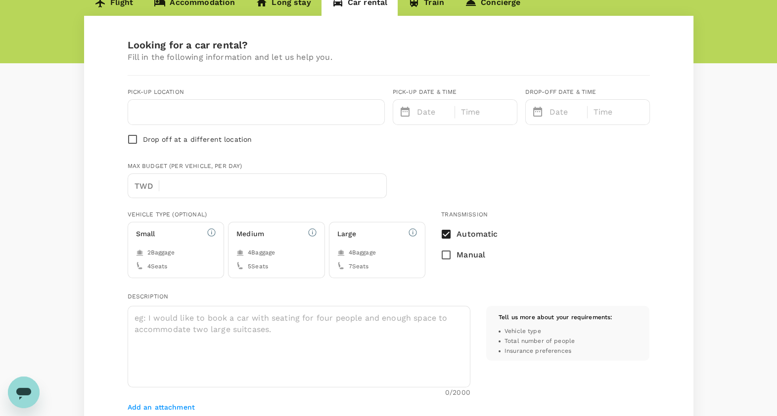
type input "886"
type input "989859766"
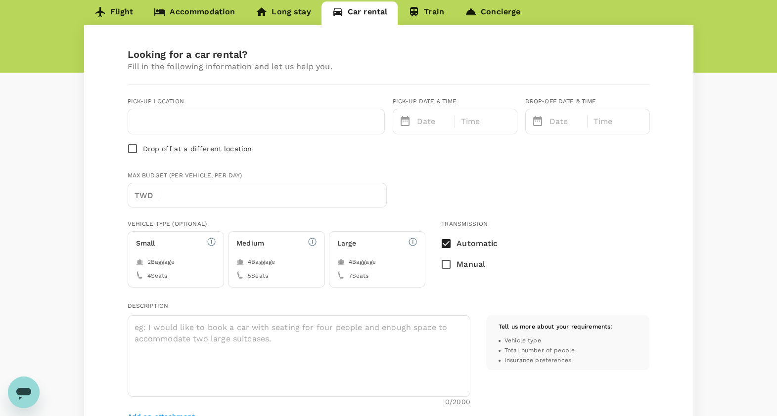
scroll to position [97, 0]
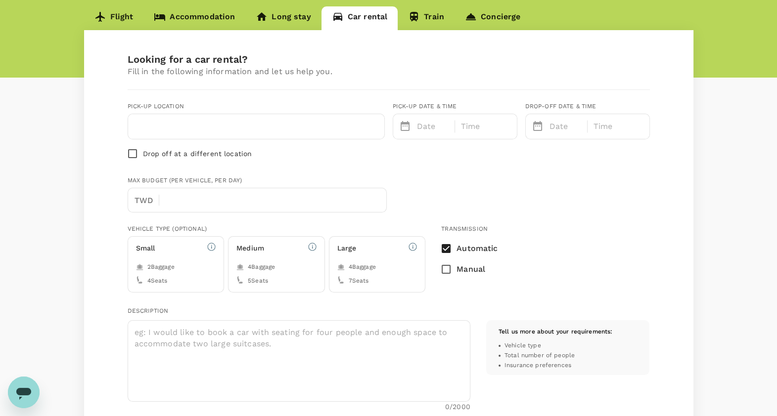
type input "angel.yu@sreglobal.com"
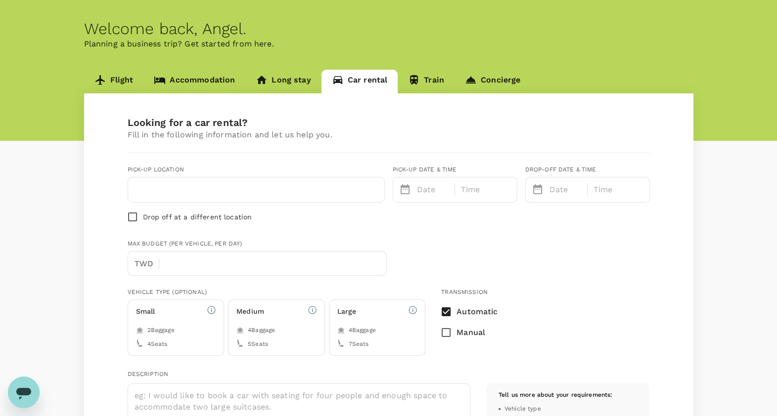
scroll to position [0, 0]
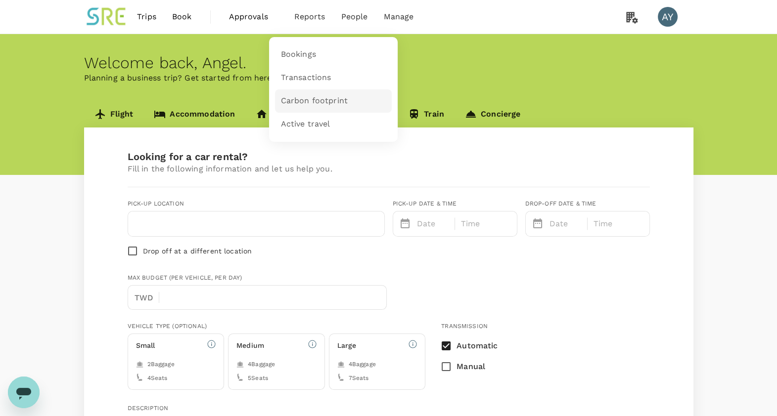
click at [319, 94] on link "Carbon footprint" at bounding box center [333, 101] width 117 height 23
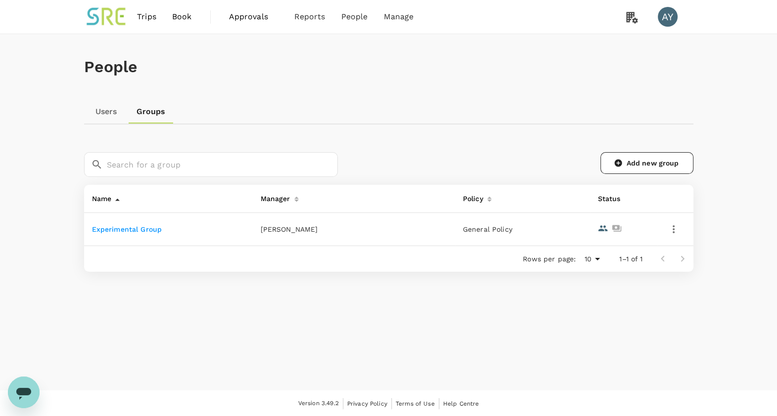
click at [310, 68] on h1 "People" at bounding box center [388, 67] width 609 height 18
click at [331, 78] on span "Groups" at bounding box center [337, 77] width 29 height 11
click at [106, 16] on img at bounding box center [106, 17] width 45 height 22
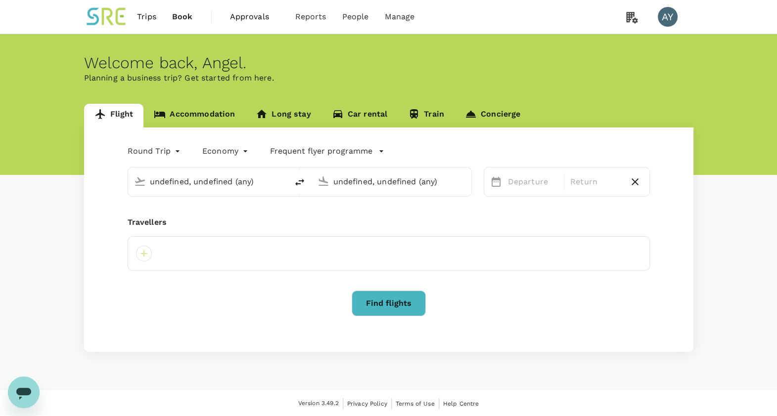
type input "Taiwan Taoyuan Intl (TPE)"
type input "[GEOGRAPHIC_DATA], [GEOGRAPHIC_DATA] (any)"
type input "business"
type input "Taiwan Taoyuan Intl (TPE)"
type input "[GEOGRAPHIC_DATA], [GEOGRAPHIC_DATA] (any)"
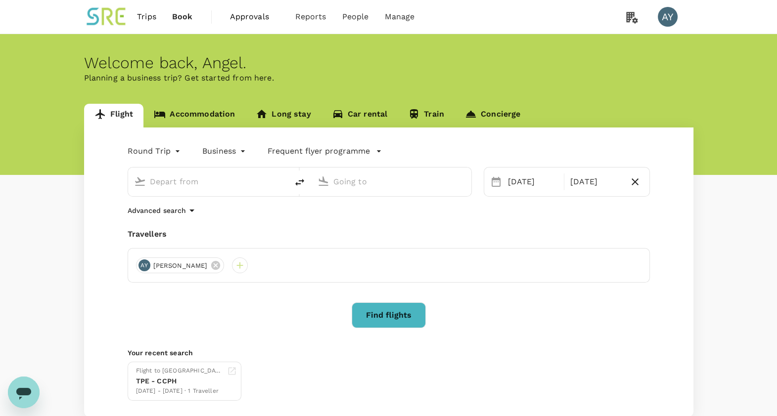
type input "Taiwan Taoyuan Intl (TPE)"
type input "[GEOGRAPHIC_DATA], [GEOGRAPHIC_DATA] (any)"
click at [232, 265] on div at bounding box center [240, 266] width 16 height 16
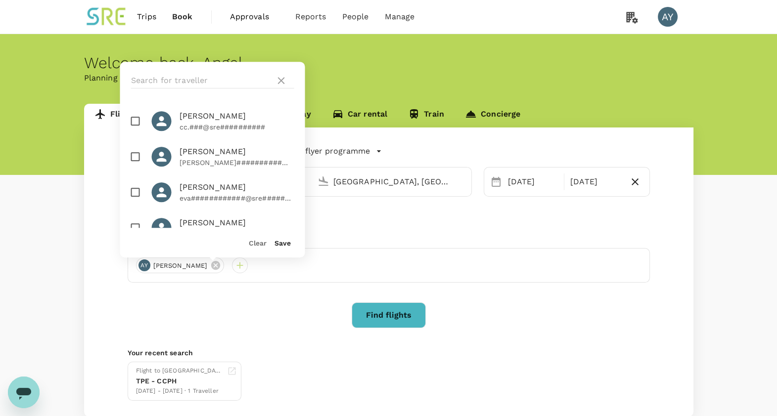
click at [131, 189] on input "checkbox" at bounding box center [135, 192] width 21 height 21
checkbox input "true"
click at [280, 241] on button "Save" at bounding box center [282, 243] width 16 height 8
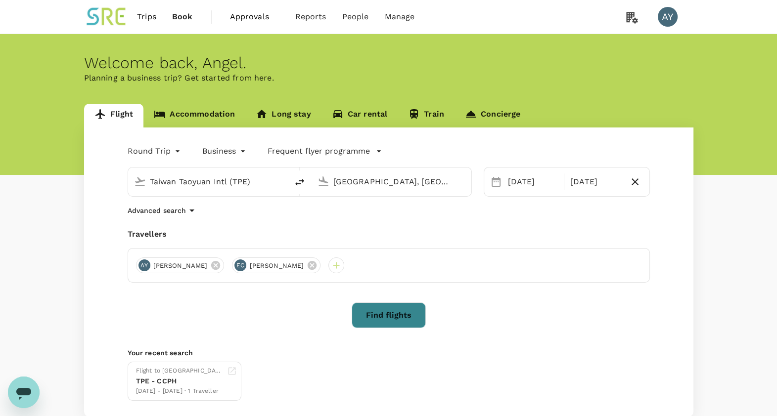
click at [398, 319] on button "Find flights" at bounding box center [389, 316] width 74 height 26
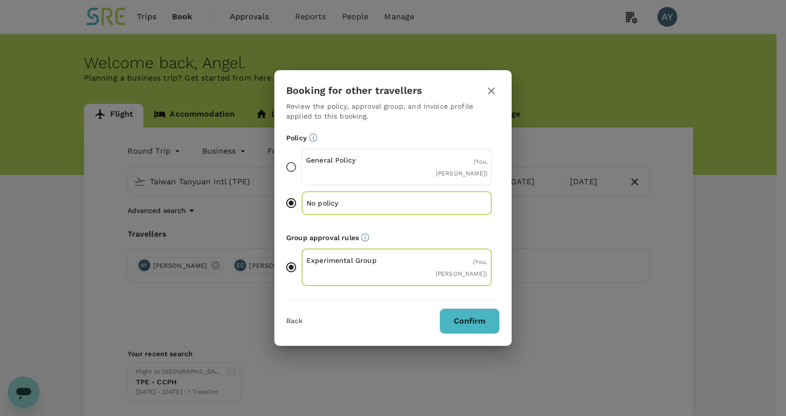
click at [328, 152] on div "General Policy ( You, [PERSON_NAME] )" at bounding box center [397, 167] width 190 height 37
click at [302, 157] on input "General Policy ( You, [PERSON_NAME] )" at bounding box center [291, 167] width 21 height 21
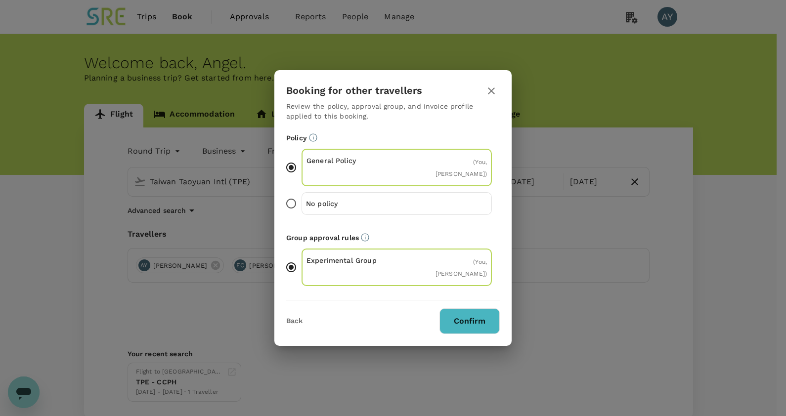
click at [465, 327] on button "Confirm" at bounding box center [470, 322] width 60 height 26
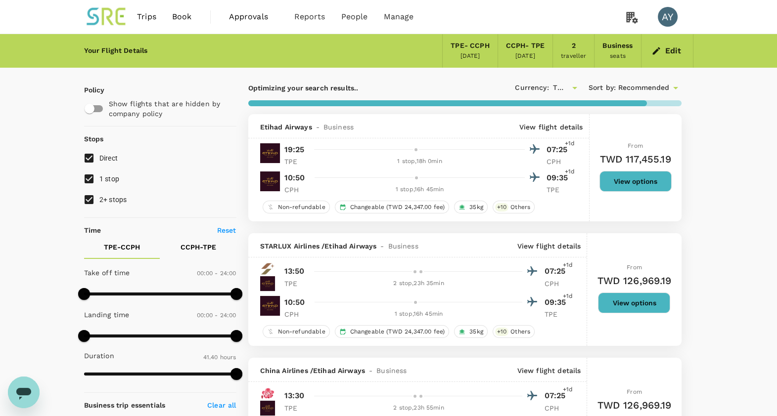
scroll to position [185, 0]
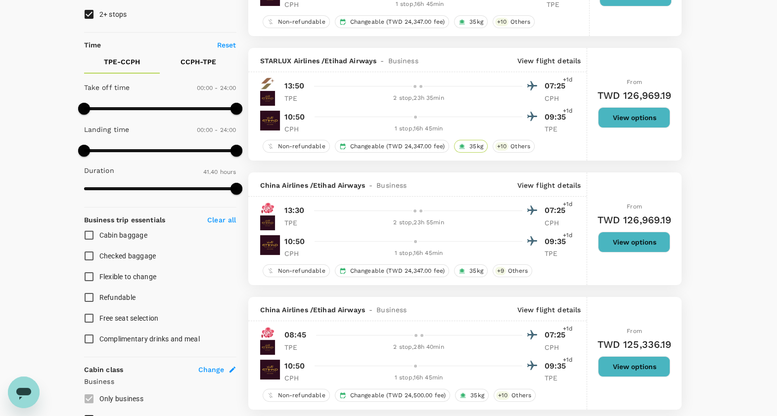
type input "2720"
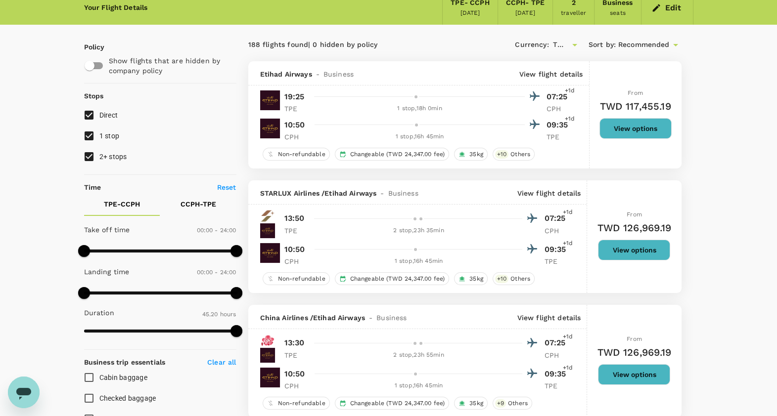
scroll to position [0, 0]
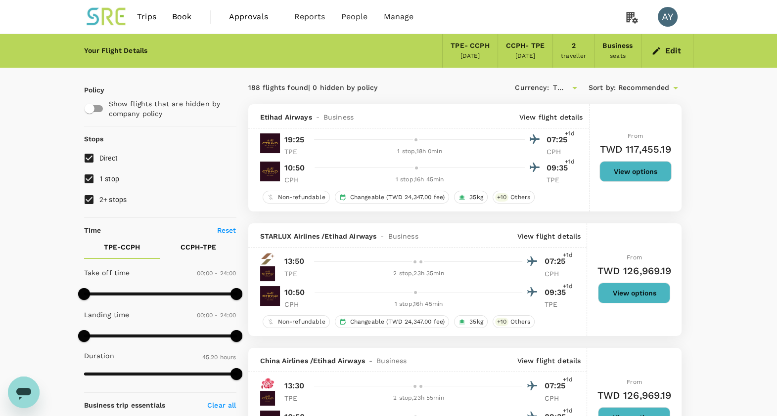
click at [621, 174] on button "View options" at bounding box center [635, 171] width 72 height 21
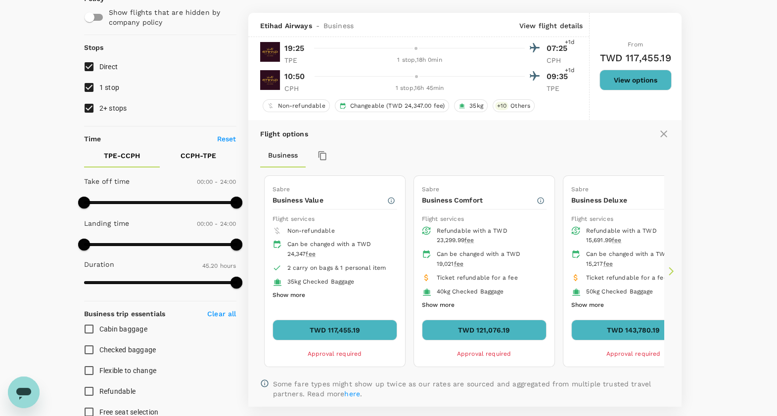
scroll to position [104, 0]
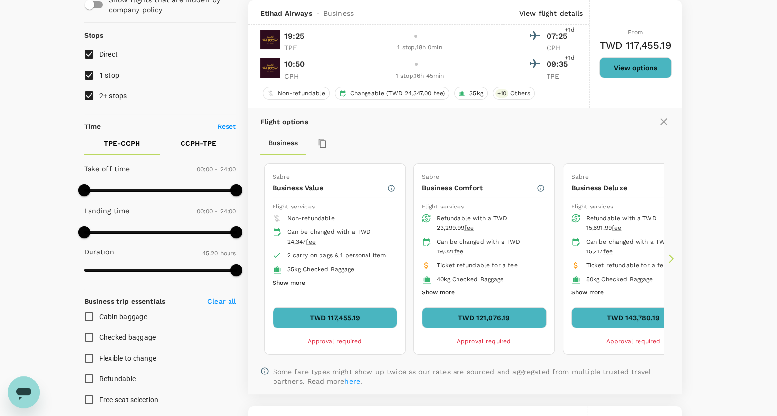
click at [315, 314] on button "TWD 117,455.19" at bounding box center [334, 318] width 125 height 21
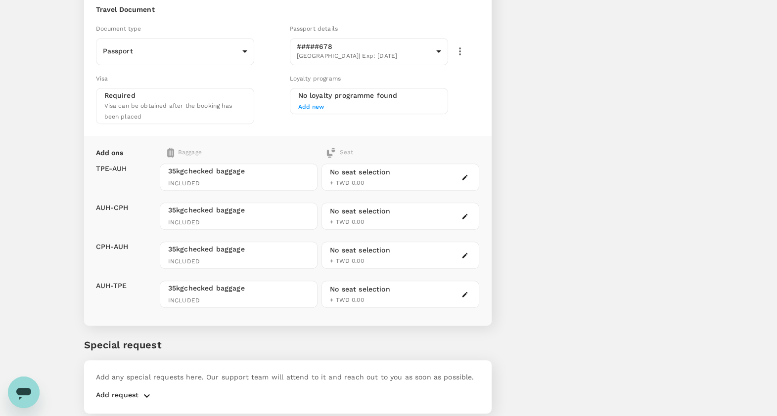
scroll to position [529, 0]
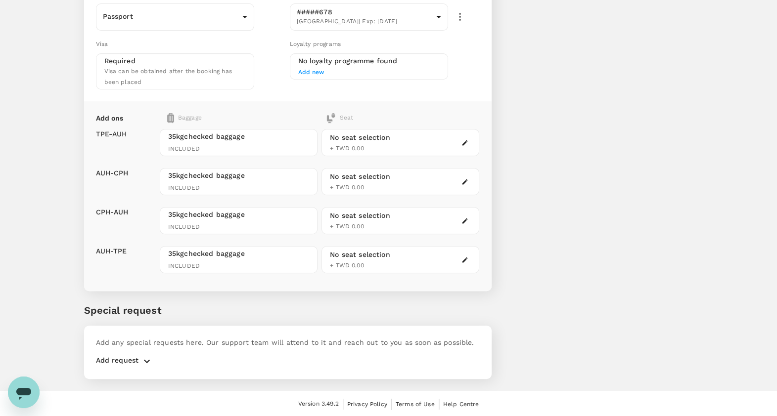
click at [121, 362] on p "Add request" at bounding box center [117, 362] width 43 height 12
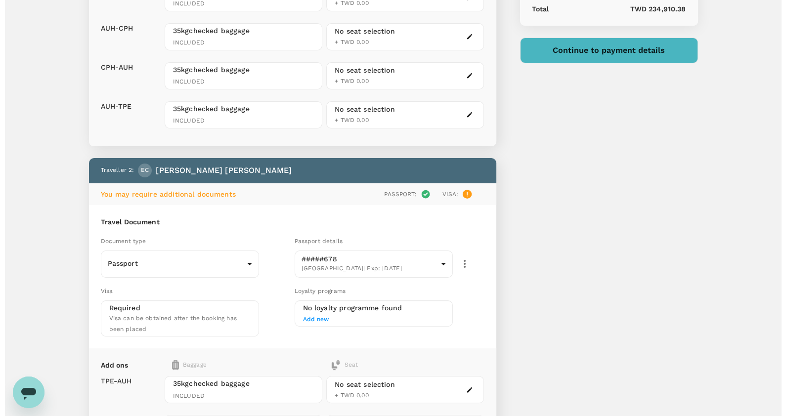
scroll to position [34, 0]
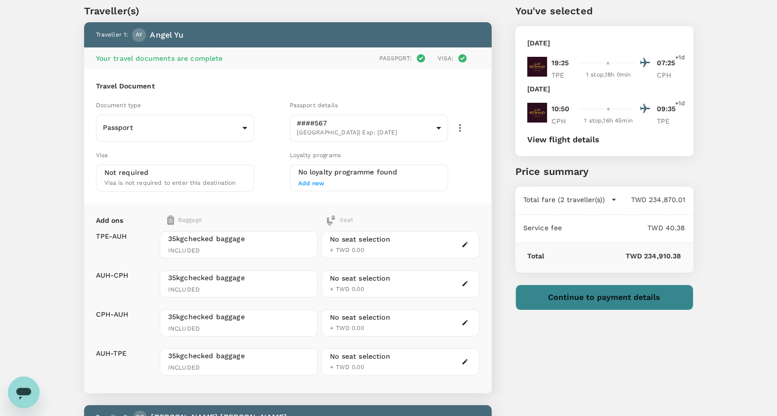
click at [581, 300] on button "Continue to payment details" at bounding box center [604, 298] width 178 height 26
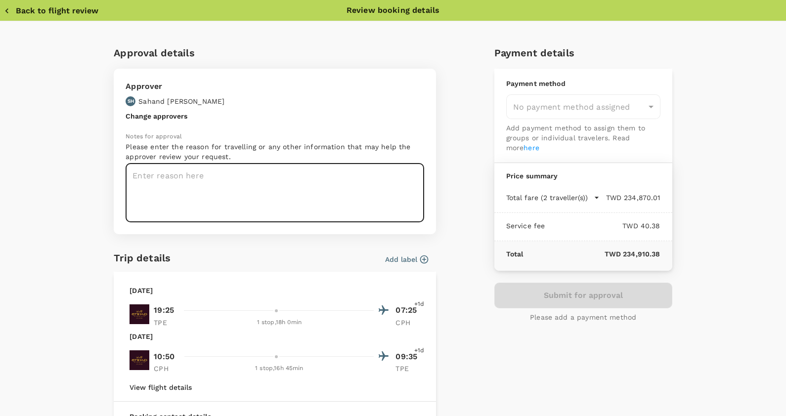
click at [180, 180] on textarea at bounding box center [275, 193] width 299 height 59
click at [14, 15] on button "Back to flight review" at bounding box center [51, 11] width 94 height 10
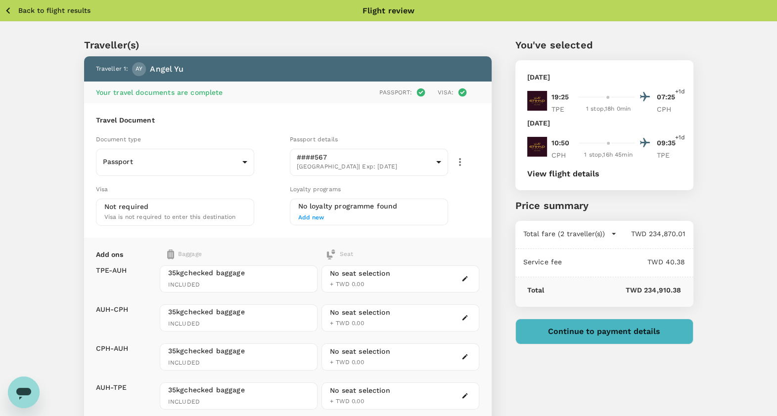
click at [13, 10] on icon "button" at bounding box center [8, 10] width 12 height 12
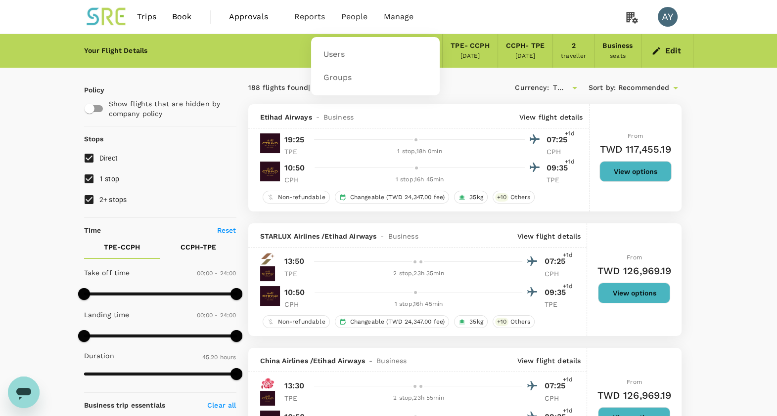
type input "TWD"
type input "1440"
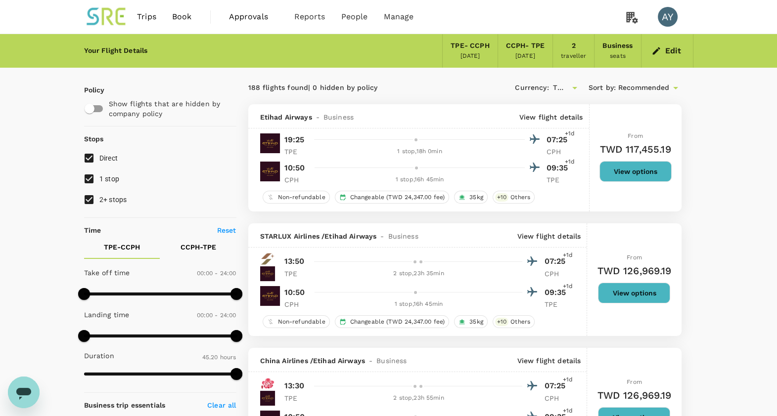
click at [98, 26] on img at bounding box center [106, 17] width 45 height 22
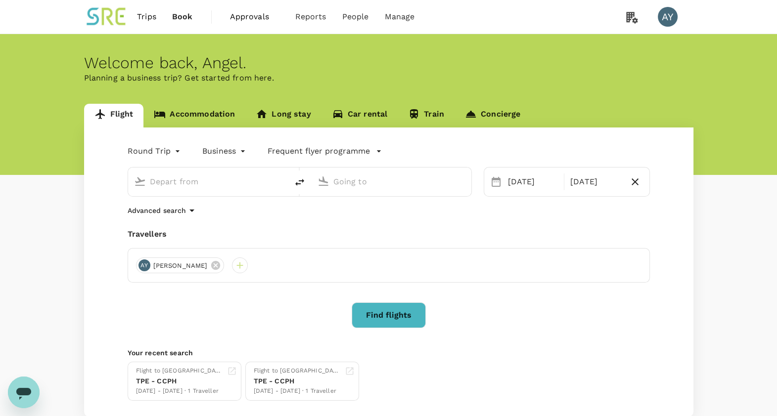
type input "Taiwan Taoyuan Intl (TPE)"
type input "[GEOGRAPHIC_DATA], [GEOGRAPHIC_DATA] (any)"
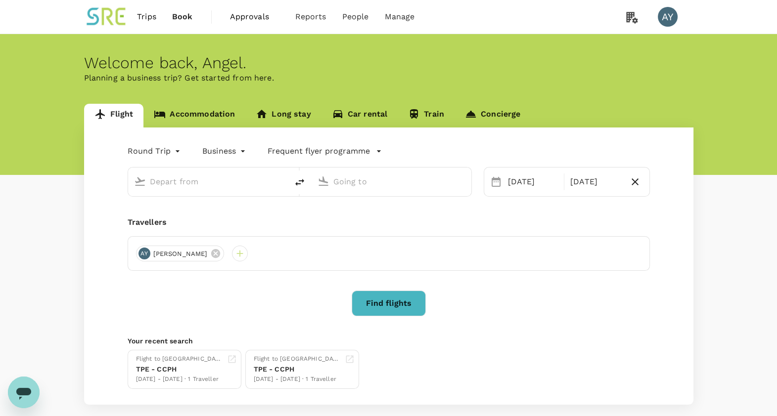
type input "Taiwan Taoyuan Intl (TPE)"
type input "[GEOGRAPHIC_DATA], [GEOGRAPHIC_DATA] (any)"
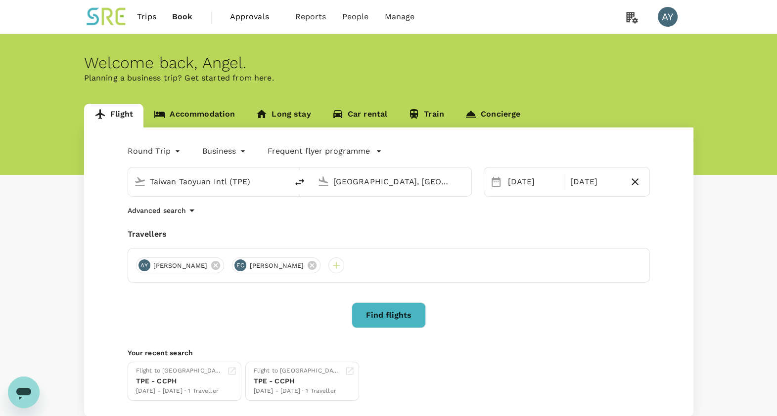
click at [300, 121] on link "Long stay" at bounding box center [283, 116] width 76 height 24
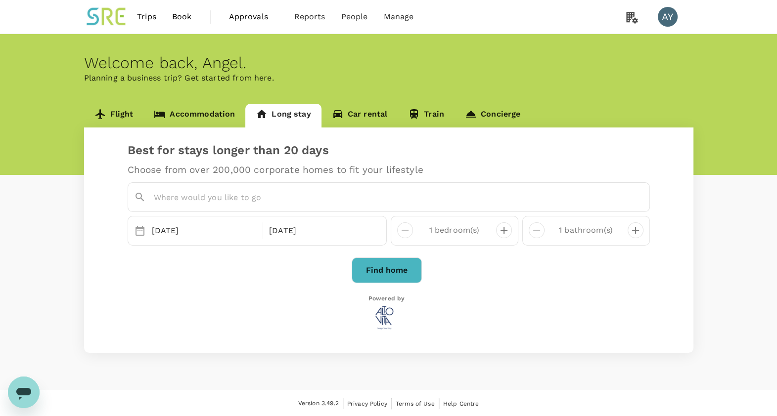
click at [88, 305] on div "Best for stays longer than 20 days Choose from over 200,000 corporate homes to …" at bounding box center [388, 240] width 609 height 225
